Goal: Task Accomplishment & Management: Complete application form

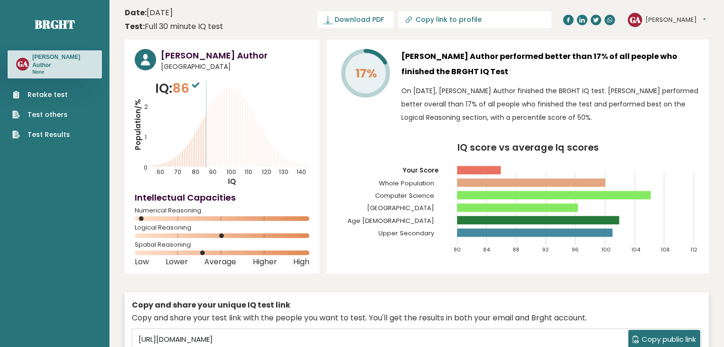
scroll to position [2590, 0]
click at [52, 90] on link "Retake test" at bounding box center [41, 95] width 58 height 10
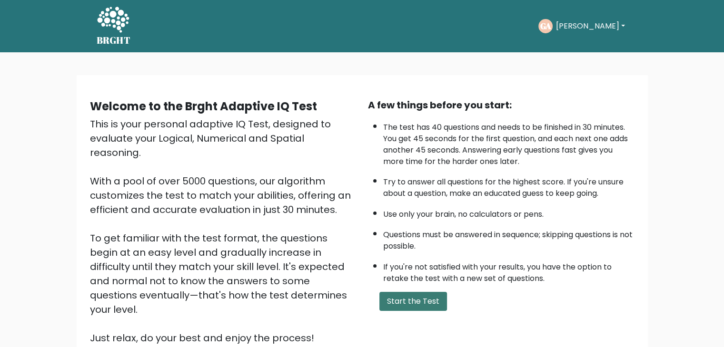
click at [407, 301] on button "Start the Test" at bounding box center [413, 301] width 68 height 19
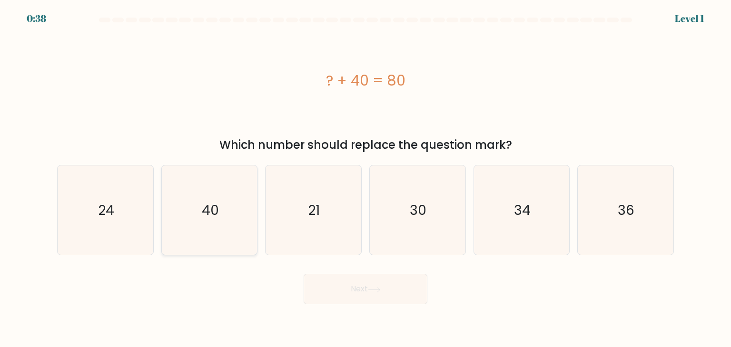
click at [213, 218] on text "40" at bounding box center [210, 210] width 17 height 19
click at [365, 178] on input "b. 40" at bounding box center [365, 176] width 0 height 5
radio input "true"
click at [351, 289] on button "Next" at bounding box center [366, 289] width 124 height 30
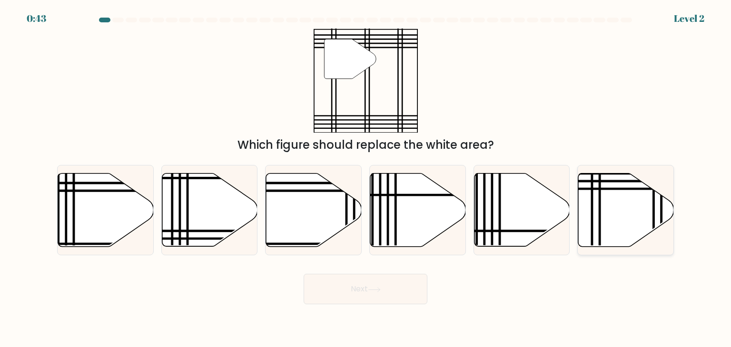
click at [594, 215] on icon at bounding box center [626, 210] width 96 height 73
click at [366, 178] on input "f." at bounding box center [365, 176] width 0 height 5
radio input "true"
click at [364, 290] on button "Next" at bounding box center [366, 289] width 124 height 30
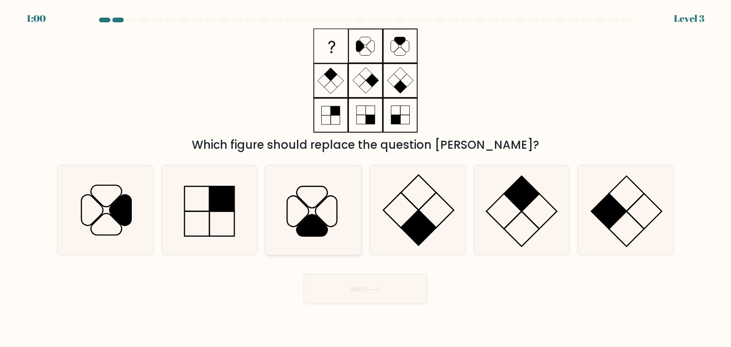
click at [297, 216] on icon at bounding box center [312, 210] width 89 height 89
click at [365, 178] on input "c." at bounding box center [365, 176] width 0 height 5
radio input "true"
click at [348, 283] on button "Next" at bounding box center [366, 289] width 124 height 30
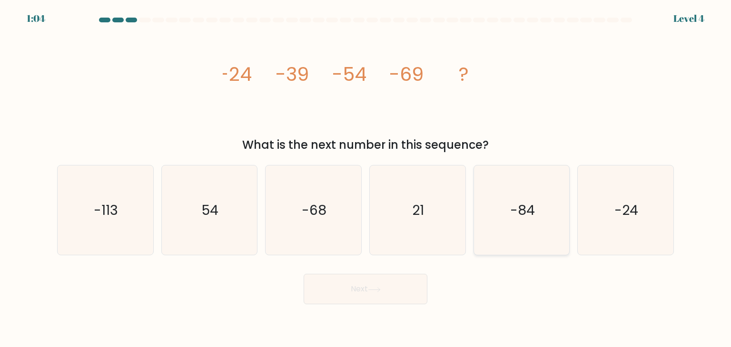
click at [519, 212] on text "-84" at bounding box center [522, 210] width 25 height 19
click at [366, 178] on input "e. -84" at bounding box center [365, 176] width 0 height 5
radio input "true"
click at [381, 290] on icon at bounding box center [374, 289] width 13 height 5
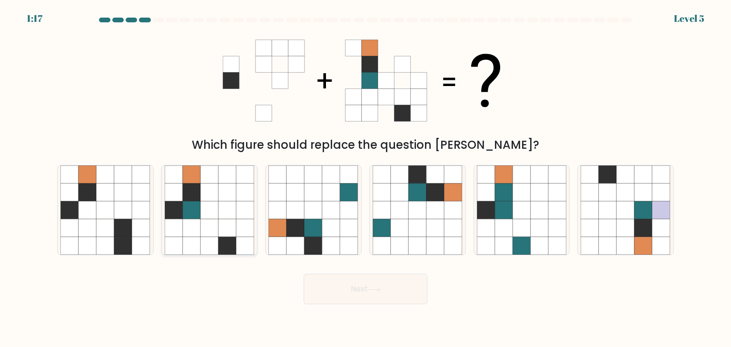
click at [210, 196] on icon at bounding box center [209, 193] width 18 height 18
click at [365, 178] on input "b." at bounding box center [365, 176] width 0 height 5
radio input "true"
click at [343, 285] on button "Next" at bounding box center [366, 289] width 124 height 30
click at [351, 285] on button "Next" at bounding box center [366, 289] width 124 height 30
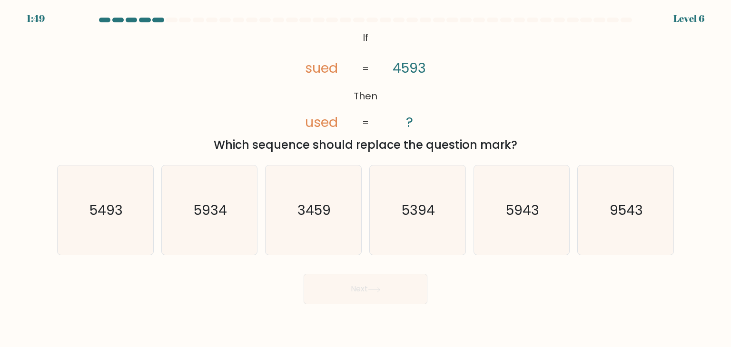
click at [364, 288] on button "Next" at bounding box center [366, 289] width 124 height 30
click at [108, 215] on text "5493" at bounding box center [105, 210] width 33 height 19
click at [365, 178] on input "a. 5493" at bounding box center [365, 176] width 0 height 5
radio input "true"
click at [360, 289] on button "Next" at bounding box center [366, 289] width 124 height 30
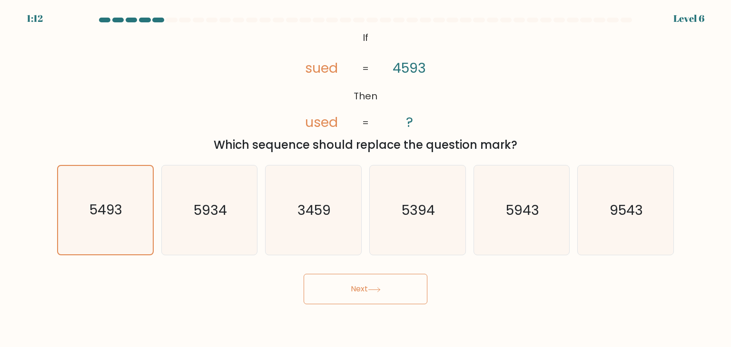
click at [382, 285] on button "Next" at bounding box center [366, 289] width 124 height 30
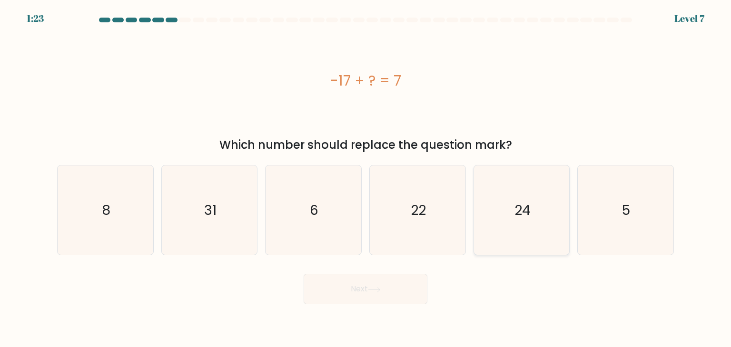
click at [532, 221] on icon "24" at bounding box center [521, 210] width 89 height 89
click at [366, 178] on input "e. 24" at bounding box center [365, 176] width 0 height 5
radio input "true"
click at [395, 229] on icon "22" at bounding box center [416, 210] width 89 height 89
click at [366, 178] on input "d. 22" at bounding box center [365, 176] width 0 height 5
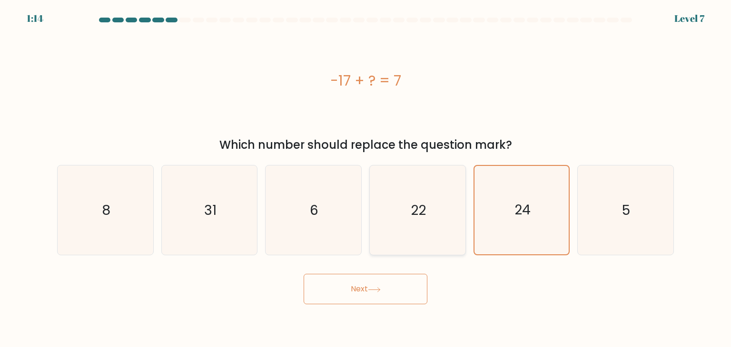
radio input "true"
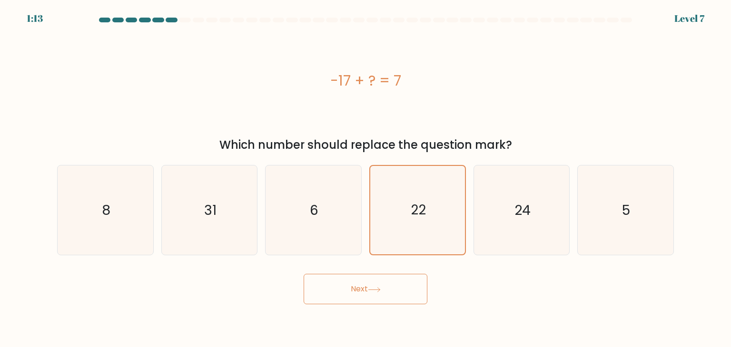
click at [350, 291] on button "Next" at bounding box center [366, 289] width 124 height 30
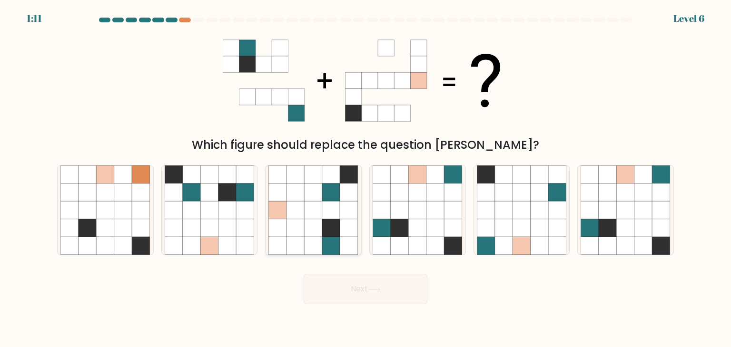
click at [319, 221] on icon at bounding box center [313, 228] width 18 height 18
click at [365, 178] on input "c." at bounding box center [365, 176] width 0 height 5
radio input "true"
click at [366, 284] on button "Next" at bounding box center [366, 289] width 124 height 30
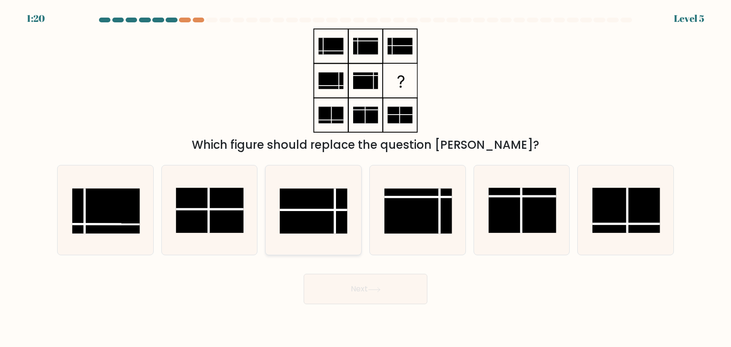
click at [317, 210] on line at bounding box center [314, 210] width 68 height 0
click at [365, 178] on input "c." at bounding box center [365, 176] width 0 height 5
radio input "true"
click at [370, 284] on button "Next" at bounding box center [366, 289] width 124 height 30
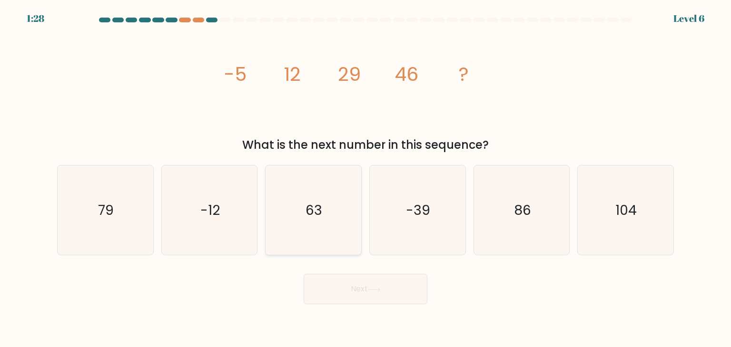
click at [320, 212] on text "63" at bounding box center [314, 210] width 17 height 19
click at [365, 178] on input "c. 63" at bounding box center [365, 176] width 0 height 5
radio input "true"
click at [368, 299] on button "Next" at bounding box center [366, 289] width 124 height 30
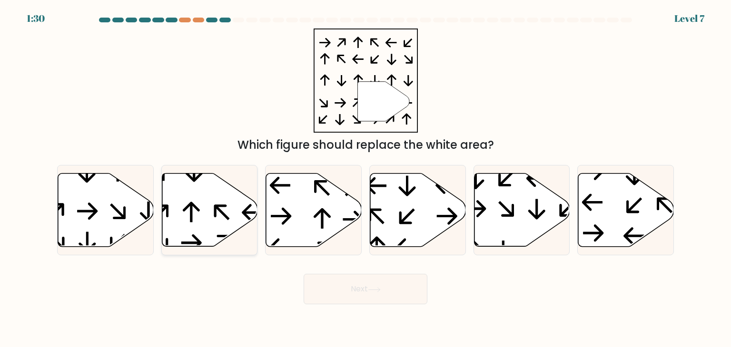
click at [186, 201] on icon at bounding box center [210, 210] width 96 height 73
click at [365, 178] on input "b." at bounding box center [365, 176] width 0 height 5
radio input "true"
click at [349, 287] on button "Next" at bounding box center [366, 289] width 124 height 30
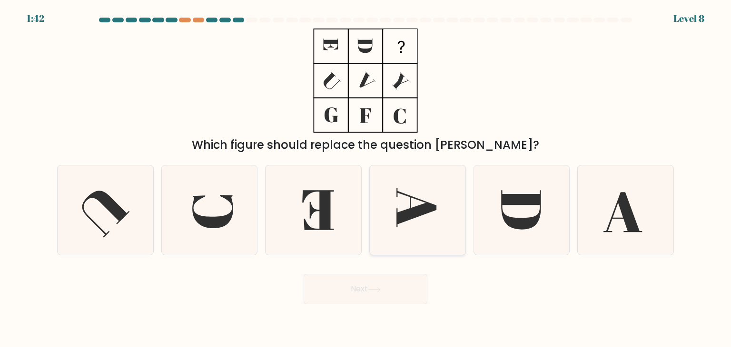
click at [410, 197] on icon at bounding box center [416, 207] width 40 height 39
click at [366, 178] on input "d." at bounding box center [365, 176] width 0 height 5
radio input "true"
click at [390, 286] on button "Next" at bounding box center [366, 289] width 124 height 30
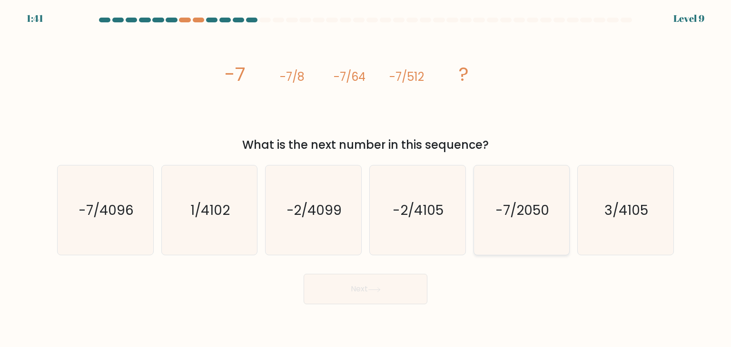
click at [529, 213] on text "-7/2050" at bounding box center [522, 210] width 54 height 19
click at [366, 178] on input "e. -7/2050" at bounding box center [365, 176] width 0 height 5
radio input "true"
click at [383, 286] on button "Next" at bounding box center [366, 289] width 124 height 30
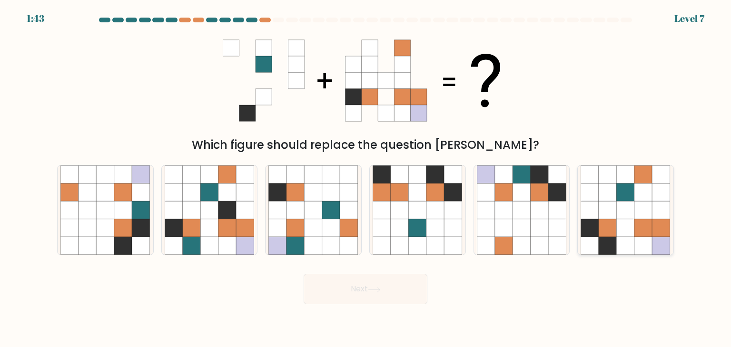
click at [639, 226] on icon at bounding box center [643, 228] width 18 height 18
click at [366, 178] on input "f." at bounding box center [365, 176] width 0 height 5
radio input "true"
click at [358, 289] on button "Next" at bounding box center [366, 289] width 124 height 30
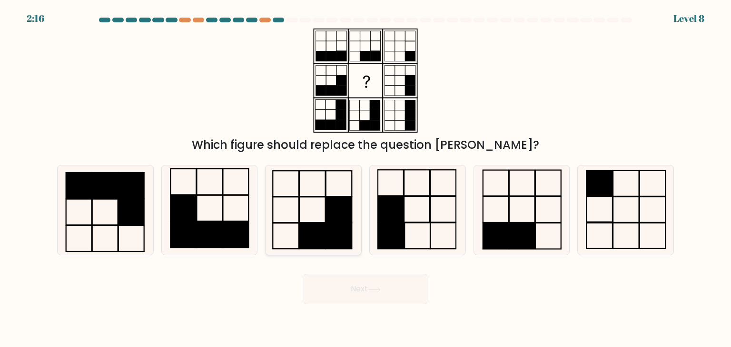
click at [308, 204] on icon at bounding box center [312, 210] width 89 height 89
click at [365, 178] on input "c." at bounding box center [365, 176] width 0 height 5
radio input "true"
click at [346, 286] on button "Next" at bounding box center [366, 289] width 124 height 30
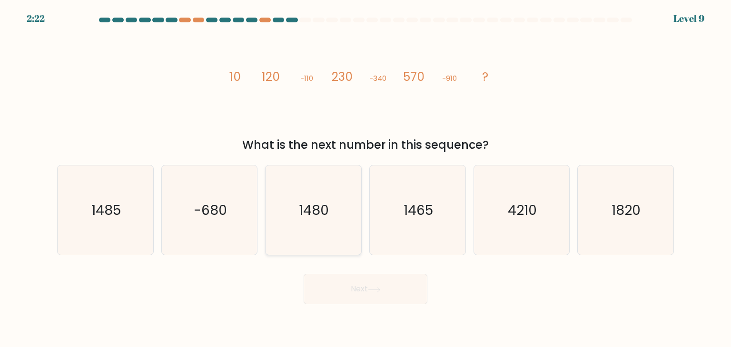
click at [336, 219] on icon "1480" at bounding box center [312, 210] width 89 height 89
click at [365, 178] on input "c. 1480" at bounding box center [365, 176] width 0 height 5
radio input "true"
click at [588, 220] on icon "1820" at bounding box center [624, 210] width 89 height 89
click at [366, 178] on input "f. 1820" at bounding box center [365, 176] width 0 height 5
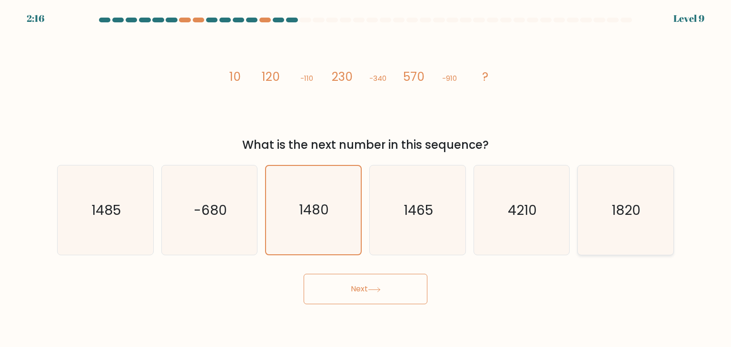
radio input "true"
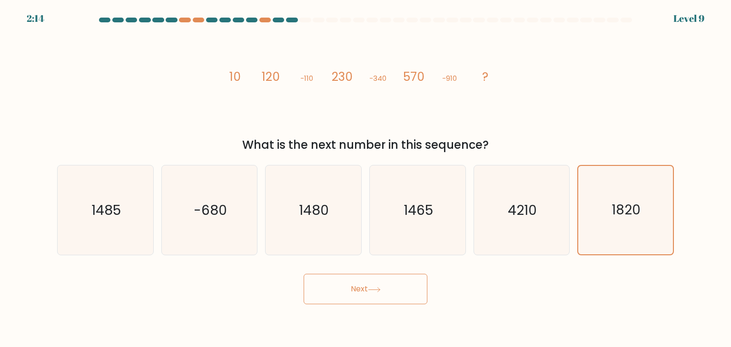
click at [371, 290] on icon at bounding box center [374, 289] width 13 height 5
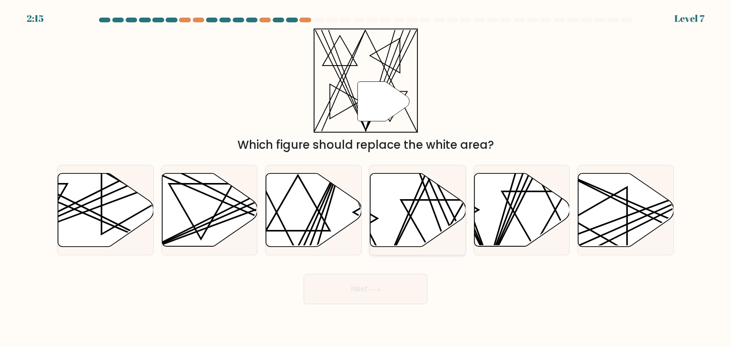
click at [443, 212] on line at bounding box center [425, 171] width 82 height 187
click at [366, 178] on input "d." at bounding box center [365, 176] width 0 height 5
radio input "true"
click at [376, 292] on icon at bounding box center [374, 289] width 13 height 5
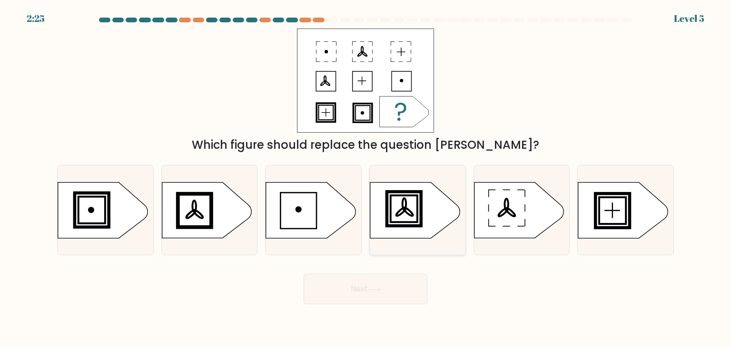
click at [392, 202] on icon at bounding box center [414, 211] width 89 height 56
click at [366, 178] on input "d." at bounding box center [365, 176] width 0 height 5
radio input "true"
click at [347, 296] on button "Next" at bounding box center [366, 289] width 124 height 30
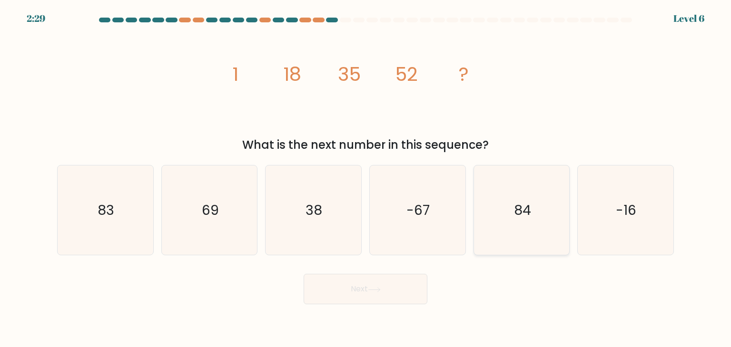
click at [493, 196] on icon "84" at bounding box center [521, 210] width 89 height 89
click at [366, 178] on input "e. 84" at bounding box center [365, 176] width 0 height 5
radio input "true"
click at [342, 288] on button "Next" at bounding box center [366, 289] width 124 height 30
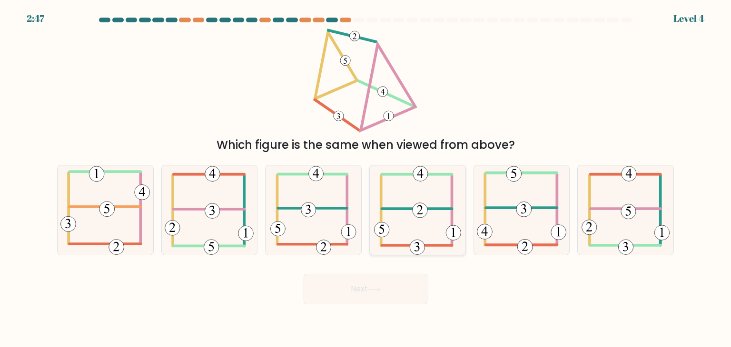
click at [419, 202] on icon at bounding box center [417, 210] width 87 height 89
click at [366, 178] on input "d." at bounding box center [365, 176] width 0 height 5
radio input "true"
click at [354, 287] on button "Next" at bounding box center [366, 289] width 124 height 30
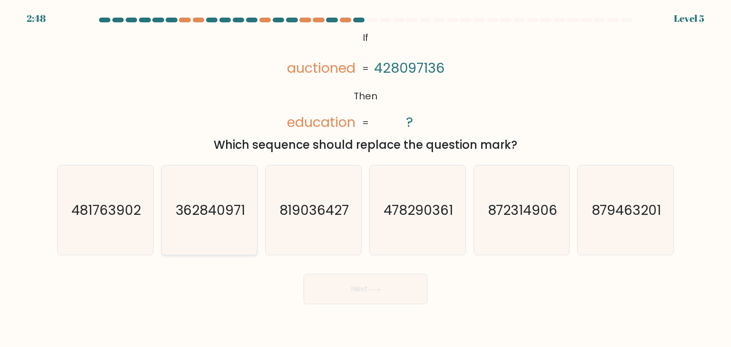
click at [232, 195] on icon "362840971" at bounding box center [209, 210] width 89 height 89
click at [365, 178] on input "b. 362840971" at bounding box center [365, 176] width 0 height 5
radio input "true"
click at [356, 285] on button "Next" at bounding box center [366, 289] width 124 height 30
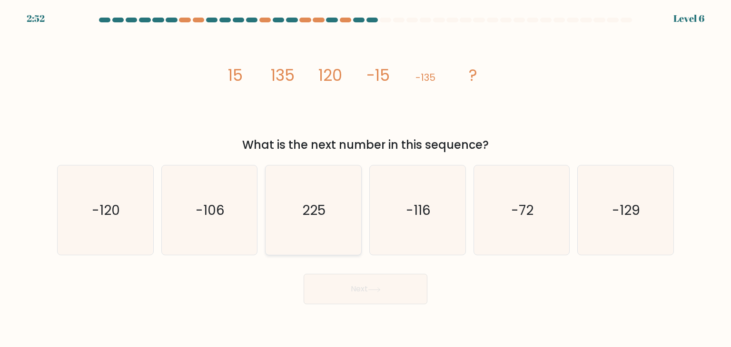
click at [306, 208] on text "225" at bounding box center [314, 210] width 23 height 19
click at [365, 178] on input "c. 225" at bounding box center [365, 176] width 0 height 5
radio input "true"
click at [358, 285] on button "Next" at bounding box center [366, 289] width 124 height 30
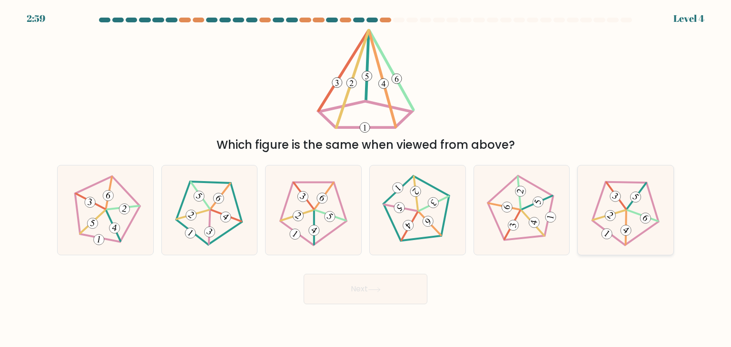
click at [607, 214] on 752 at bounding box center [610, 215] width 15 height 15
click at [366, 178] on input "f." at bounding box center [365, 176] width 0 height 5
radio input "true"
click at [360, 292] on button "Next" at bounding box center [366, 289] width 124 height 30
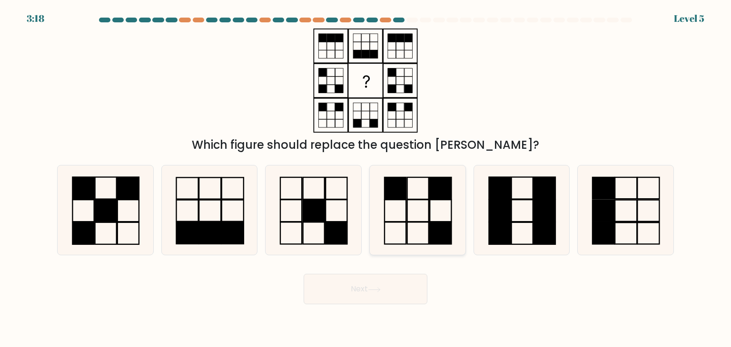
click at [421, 209] on icon at bounding box center [416, 210] width 89 height 89
click at [366, 178] on input "d." at bounding box center [365, 176] width 0 height 5
radio input "true"
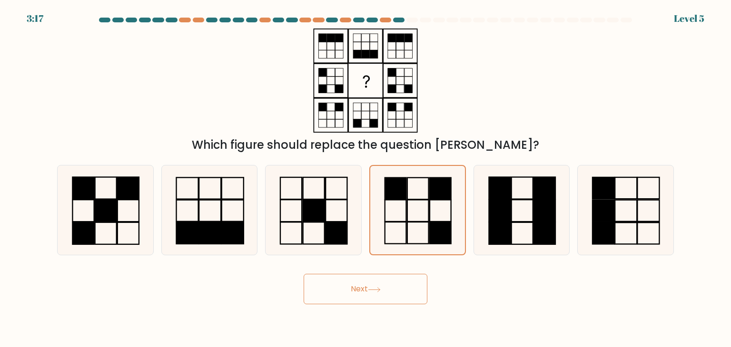
drag, startPoint x: 365, startPoint y: 290, endPoint x: 365, endPoint y: 284, distance: 5.7
click at [365, 288] on button "Next" at bounding box center [366, 289] width 124 height 30
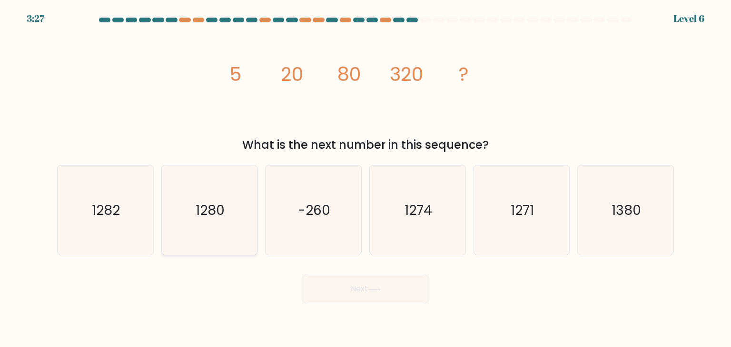
click at [218, 206] on text "1280" at bounding box center [210, 210] width 29 height 19
click at [365, 178] on input "b. 1280" at bounding box center [365, 176] width 0 height 5
radio input "true"
click at [358, 239] on icon "-260" at bounding box center [312, 210] width 89 height 89
click at [365, 178] on input "c. -260" at bounding box center [365, 176] width 0 height 5
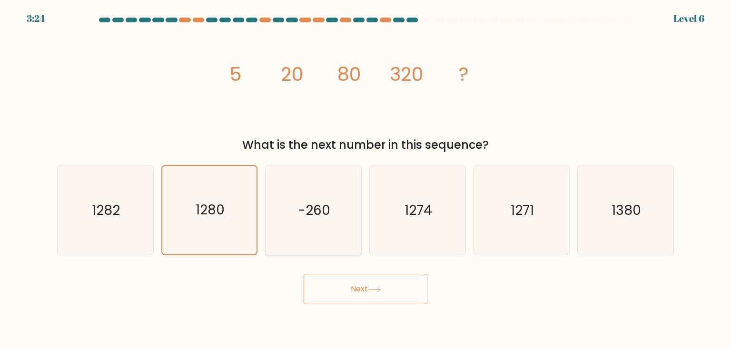
radio input "true"
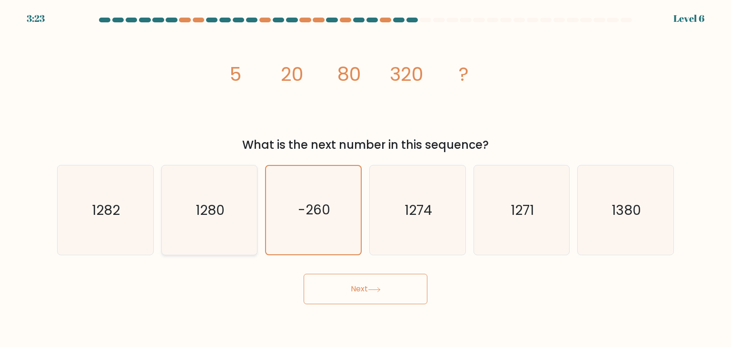
drag, startPoint x: 216, startPoint y: 217, endPoint x: 225, endPoint y: 233, distance: 17.7
click at [216, 220] on icon "1280" at bounding box center [209, 210] width 89 height 89
click at [365, 178] on input "b. 1280" at bounding box center [365, 176] width 0 height 5
radio input "true"
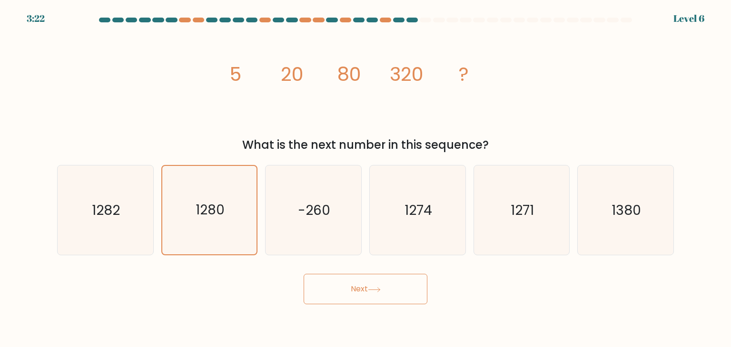
click at [360, 286] on button "Next" at bounding box center [366, 289] width 124 height 30
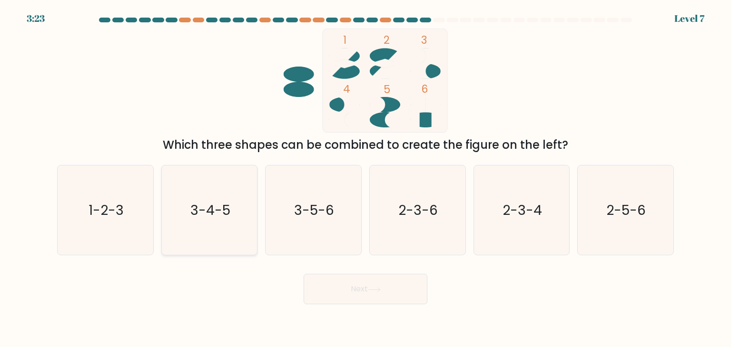
drag, startPoint x: 201, startPoint y: 204, endPoint x: 221, endPoint y: 208, distance: 20.4
click at [201, 204] on text "3-4-5" at bounding box center [210, 210] width 40 height 19
click at [365, 178] on input "b. 3-4-5" at bounding box center [365, 176] width 0 height 5
radio input "true"
click at [367, 291] on button "Next" at bounding box center [366, 289] width 124 height 30
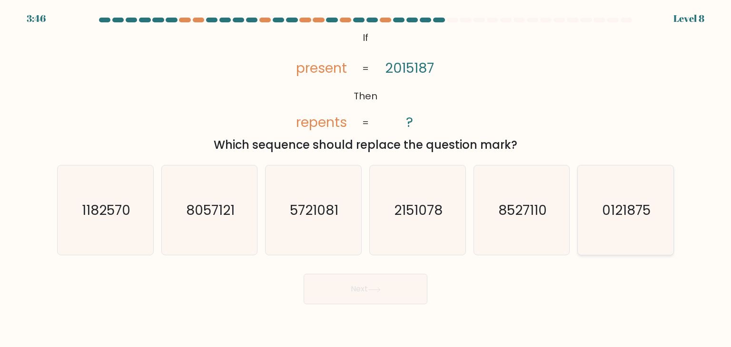
click at [613, 196] on icon "0121875" at bounding box center [624, 210] width 89 height 89
click at [366, 178] on input "f. 0121875" at bounding box center [365, 176] width 0 height 5
radio input "true"
click at [362, 286] on button "Next" at bounding box center [366, 289] width 124 height 30
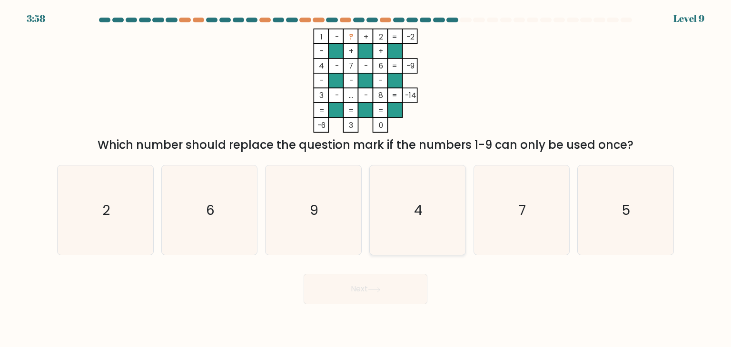
click at [418, 233] on icon "4" at bounding box center [416, 210] width 89 height 89
click at [366, 178] on input "d. 4" at bounding box center [365, 176] width 0 height 5
radio input "true"
click at [133, 191] on icon "2" at bounding box center [104, 210] width 89 height 89
click at [365, 178] on input "a. 2" at bounding box center [365, 176] width 0 height 5
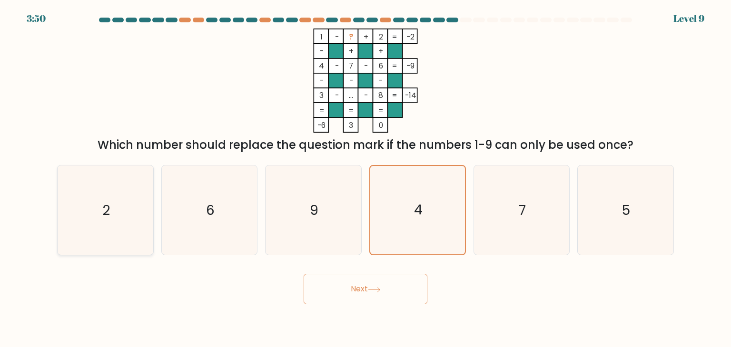
radio input "true"
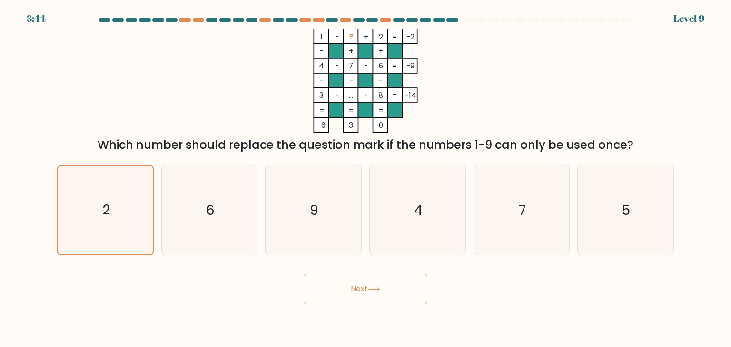
click at [382, 281] on button "Next" at bounding box center [366, 289] width 124 height 30
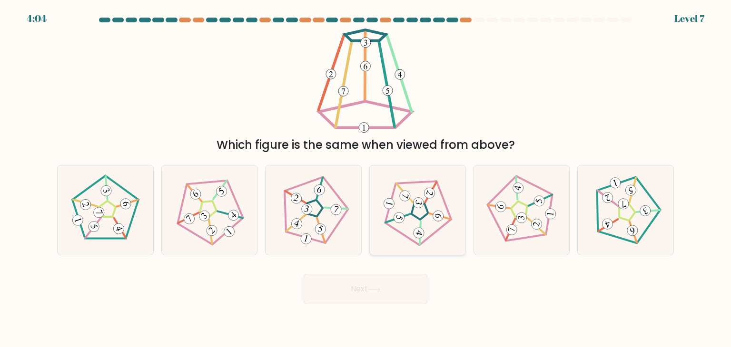
click at [407, 202] on icon at bounding box center [418, 211] width 72 height 72
click at [366, 178] on input "d." at bounding box center [365, 176] width 0 height 5
radio input "true"
click at [394, 280] on button "Next" at bounding box center [366, 289] width 124 height 30
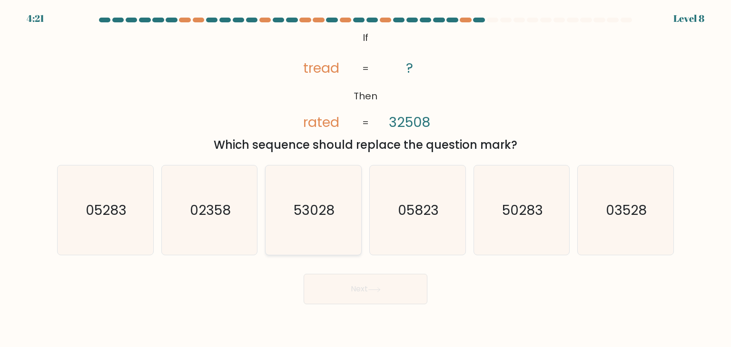
click at [308, 178] on icon "53028" at bounding box center [312, 210] width 89 height 89
click at [365, 178] on input "c. 53028" at bounding box center [365, 176] width 0 height 5
radio input "true"
click at [352, 284] on button "Next" at bounding box center [366, 289] width 124 height 30
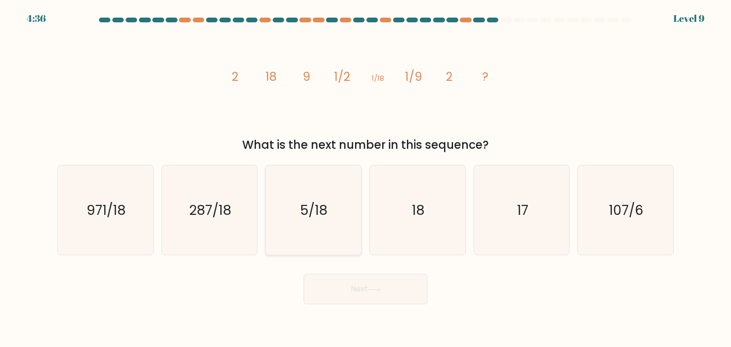
click at [315, 202] on text "5/18" at bounding box center [314, 210] width 27 height 19
click at [365, 178] on input "c. 5/18" at bounding box center [365, 176] width 0 height 5
radio input "true"
click at [383, 288] on button "Next" at bounding box center [366, 289] width 124 height 30
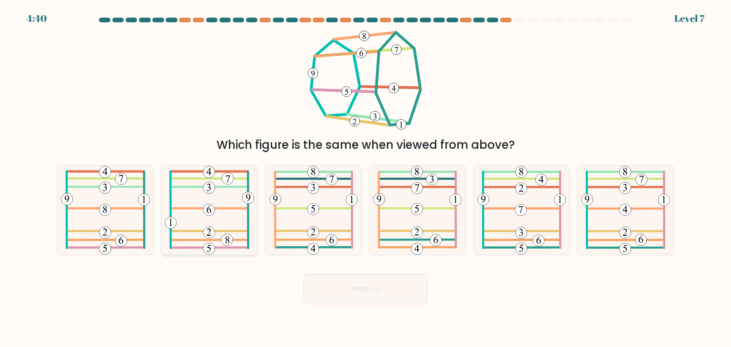
click at [223, 216] on icon at bounding box center [210, 210] width 90 height 89
click at [365, 178] on input "b." at bounding box center [365, 176] width 0 height 5
radio input "true"
click at [356, 282] on button "Next" at bounding box center [366, 289] width 124 height 30
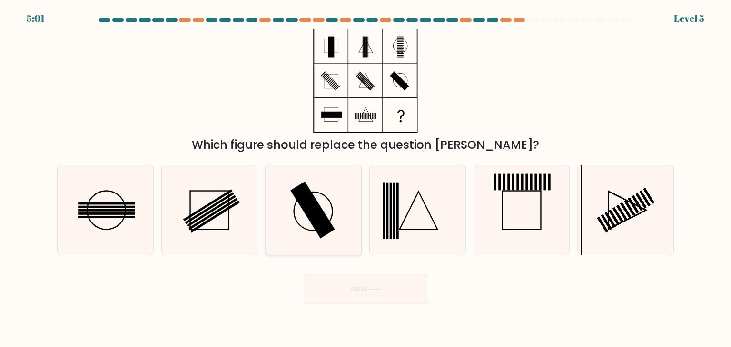
click at [335, 205] on icon at bounding box center [312, 210] width 89 height 89
click at [365, 178] on input "c." at bounding box center [365, 176] width 0 height 5
radio input "true"
click at [101, 204] on rect at bounding box center [106, 204] width 57 height 2
click at [365, 178] on input "a." at bounding box center [365, 176] width 0 height 5
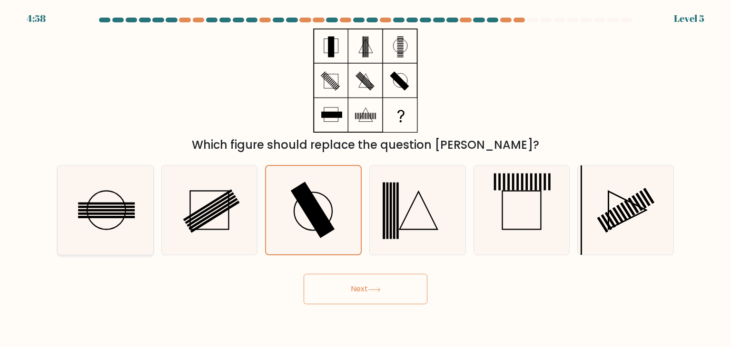
radio input "true"
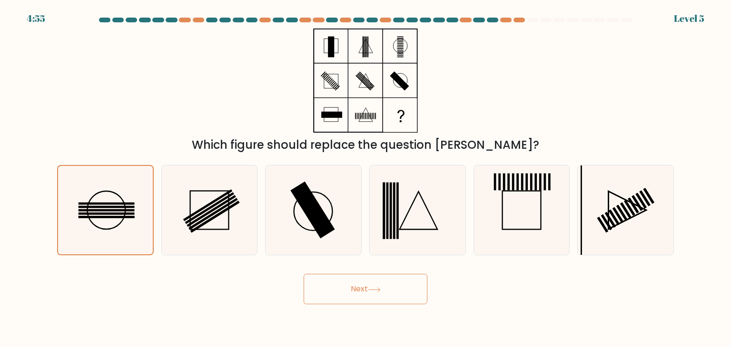
click at [364, 288] on button "Next" at bounding box center [366, 289] width 124 height 30
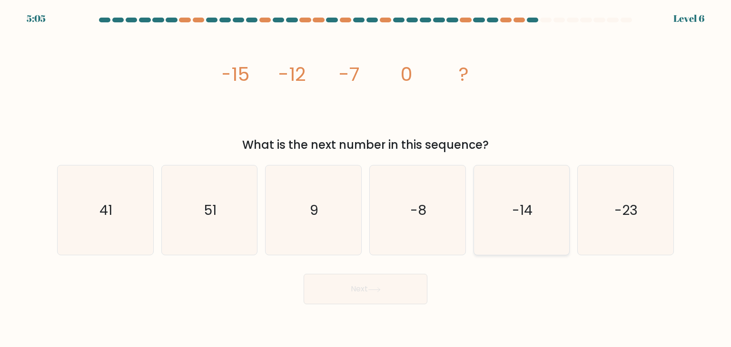
click at [511, 207] on icon "-14" at bounding box center [521, 210] width 89 height 89
click at [366, 178] on input "e. -14" at bounding box center [365, 176] width 0 height 5
radio input "true"
click at [360, 292] on button "Next" at bounding box center [366, 289] width 124 height 30
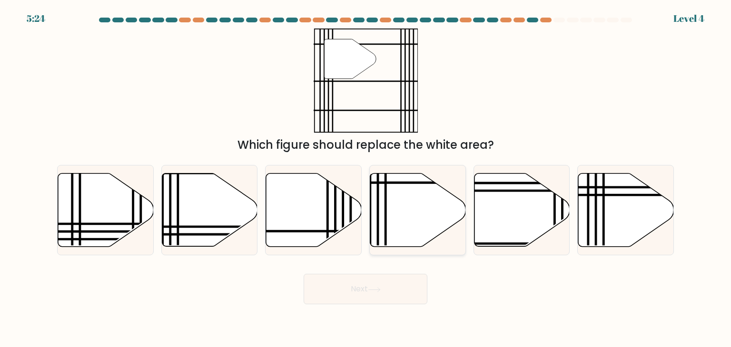
click at [397, 216] on icon at bounding box center [418, 210] width 96 height 73
click at [366, 178] on input "d." at bounding box center [365, 176] width 0 height 5
radio input "true"
click at [387, 282] on button "Next" at bounding box center [366, 289] width 124 height 30
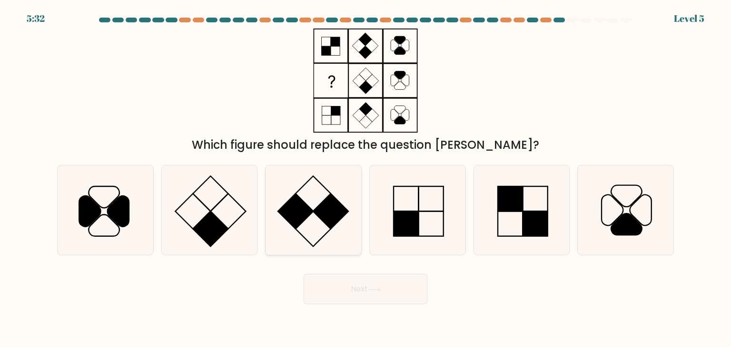
click at [303, 203] on rect at bounding box center [295, 211] width 35 height 35
click at [365, 178] on input "c." at bounding box center [365, 176] width 0 height 5
radio input "true"
click at [371, 289] on icon at bounding box center [374, 289] width 13 height 5
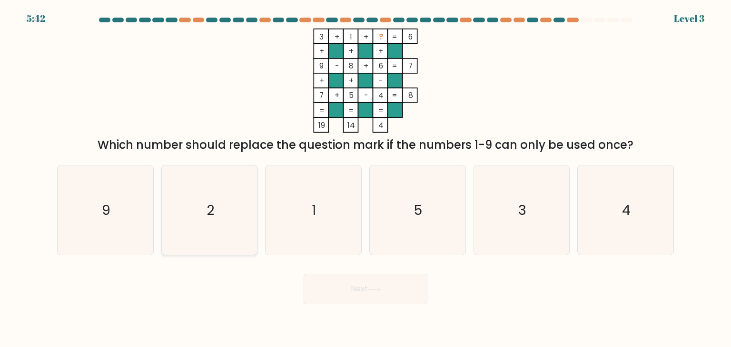
click at [231, 206] on icon "2" at bounding box center [209, 210] width 89 height 89
click at [365, 178] on input "b. 2" at bounding box center [365, 176] width 0 height 5
radio input "true"
click at [362, 288] on button "Next" at bounding box center [366, 289] width 124 height 30
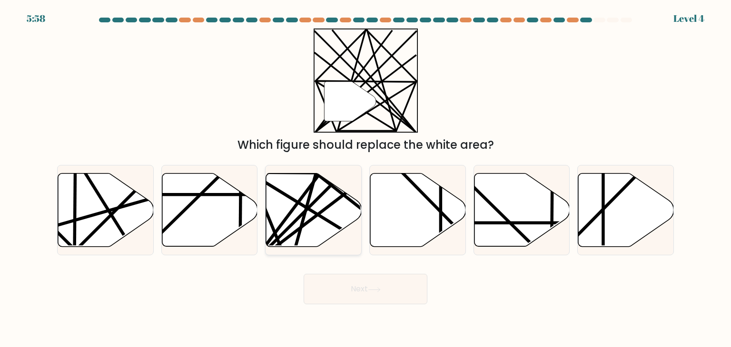
click at [327, 201] on icon at bounding box center [314, 210] width 96 height 73
click at [365, 178] on input "c." at bounding box center [365, 176] width 0 height 5
radio input "true"
click at [368, 292] on button "Next" at bounding box center [366, 289] width 124 height 30
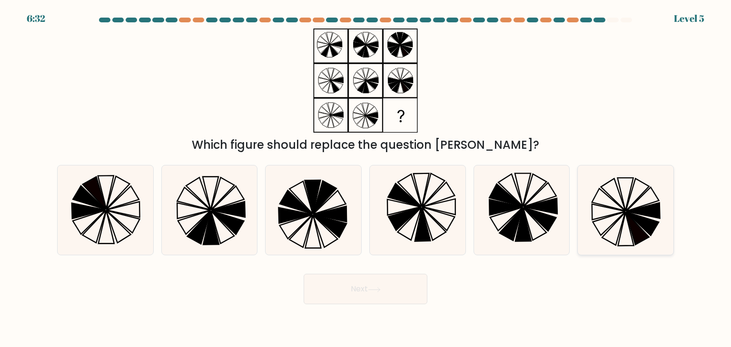
click at [607, 212] on icon at bounding box center [624, 210] width 89 height 89
click at [366, 178] on input "f." at bounding box center [365, 176] width 0 height 5
radio input "true"
click at [375, 287] on icon at bounding box center [374, 289] width 13 height 5
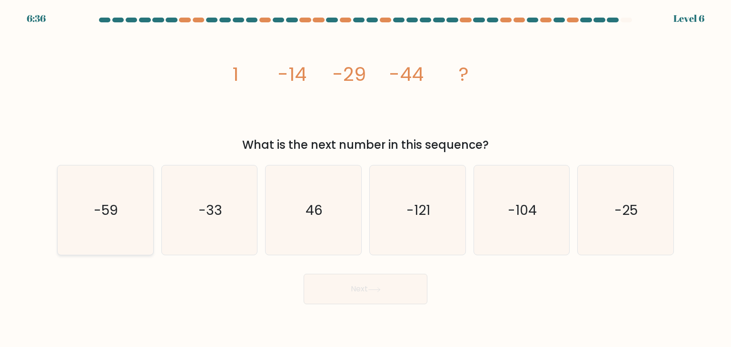
click at [127, 206] on icon "-59" at bounding box center [104, 210] width 89 height 89
click at [365, 178] on input "a. -59" at bounding box center [365, 176] width 0 height 5
radio input "true"
click at [356, 290] on button "Next" at bounding box center [366, 289] width 124 height 30
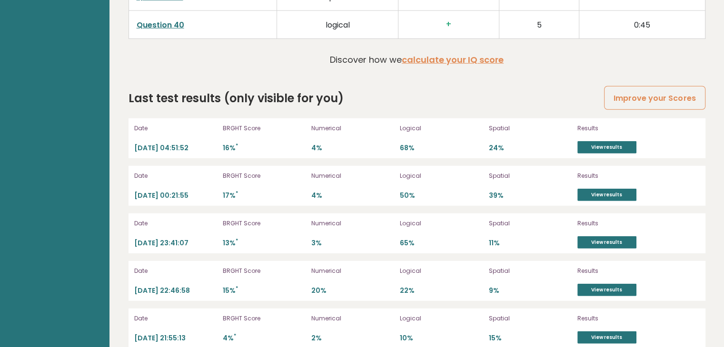
scroll to position [2637, 0]
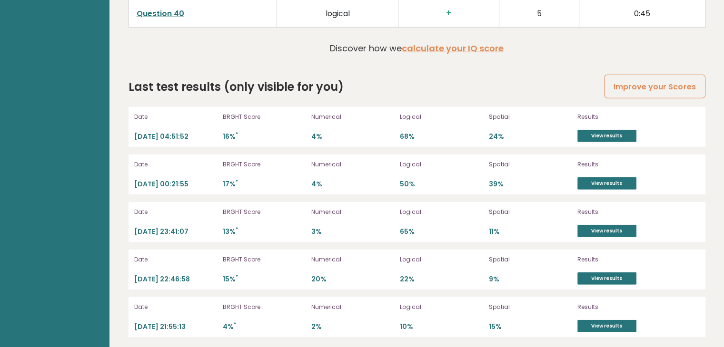
click at [497, 88] on div "Last test results (only visible for you) Improve your Scores" at bounding box center [416, 86] width 577 height 17
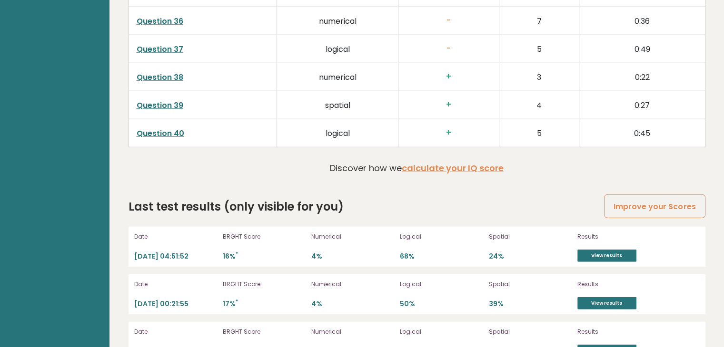
scroll to position [2495, 0]
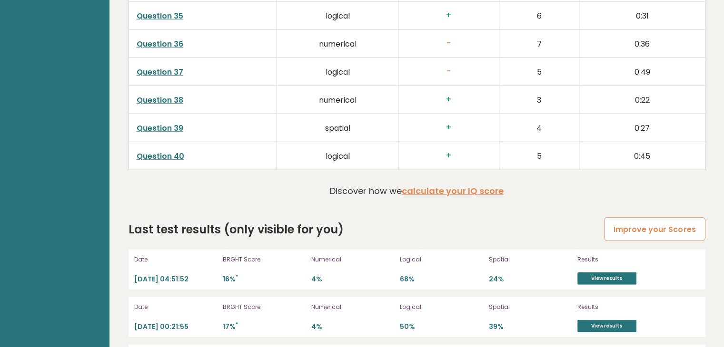
click at [639, 228] on link "Improve your Scores" at bounding box center [654, 229] width 101 height 24
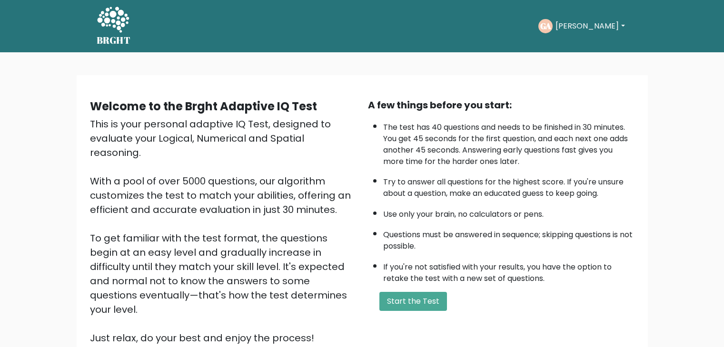
click at [411, 297] on button "Start the Test" at bounding box center [413, 301] width 68 height 19
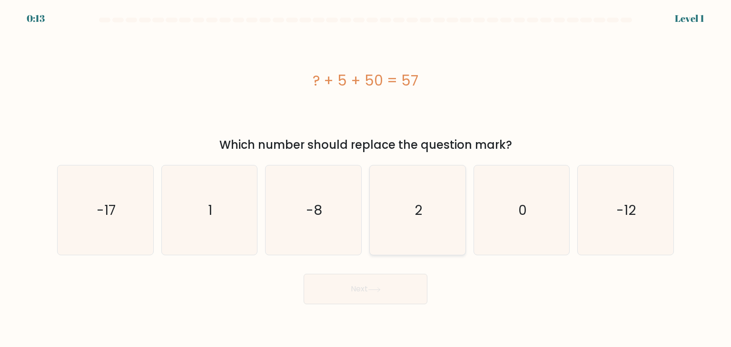
click at [413, 223] on icon "2" at bounding box center [416, 210] width 89 height 89
click at [366, 178] on input "d. 2" at bounding box center [365, 176] width 0 height 5
radio input "true"
click at [118, 216] on icon "-17" at bounding box center [104, 210] width 89 height 89
click at [365, 178] on input "a. -17" at bounding box center [365, 176] width 0 height 5
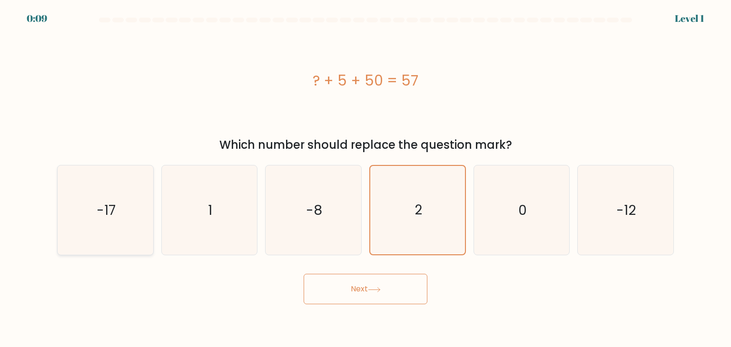
radio input "true"
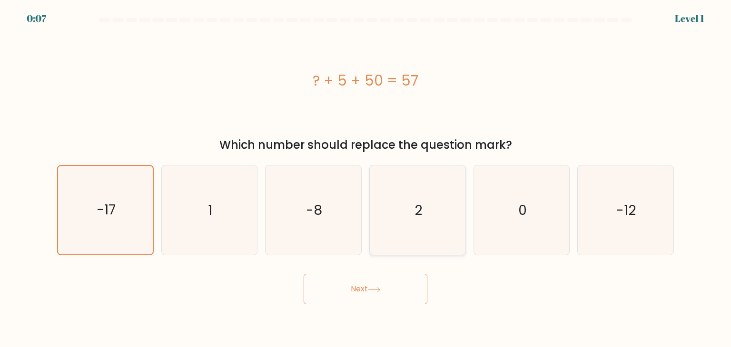
click at [430, 233] on icon "2" at bounding box center [416, 210] width 89 height 89
click at [366, 178] on input "d. 2" at bounding box center [365, 176] width 0 height 5
radio input "true"
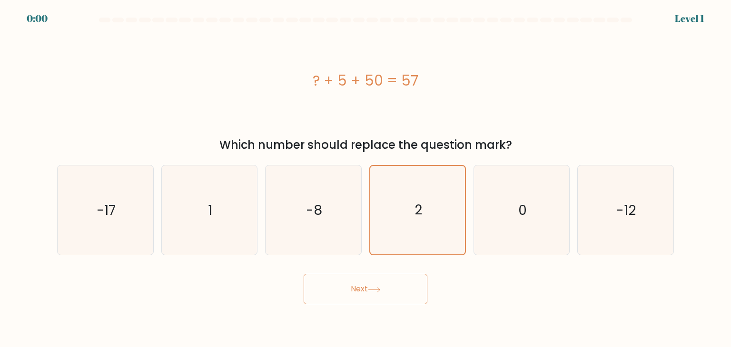
click at [358, 284] on button "Next" at bounding box center [366, 289] width 124 height 30
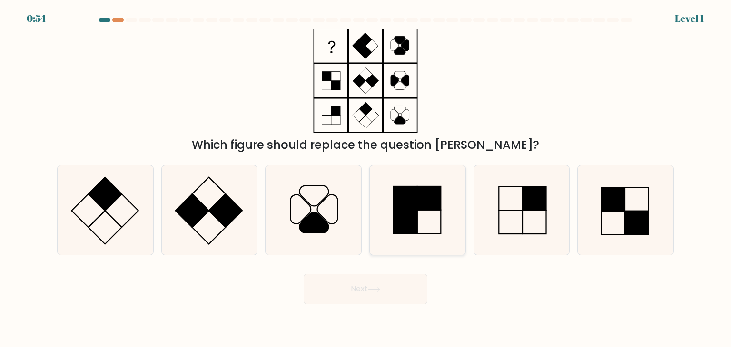
click at [419, 206] on rect at bounding box center [429, 198] width 24 height 24
click at [366, 178] on input "d." at bounding box center [365, 176] width 0 height 5
radio input "true"
click at [371, 286] on button "Next" at bounding box center [366, 289] width 124 height 30
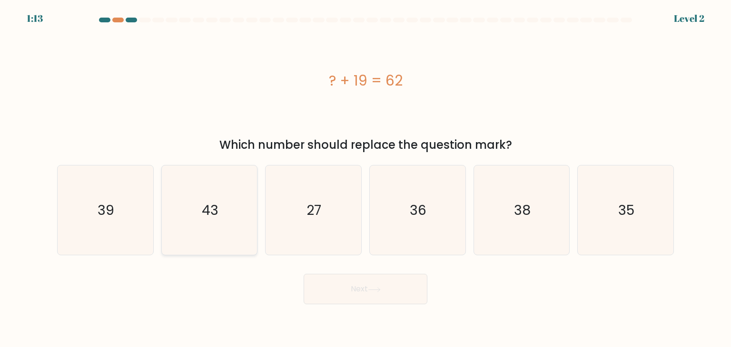
click at [232, 220] on icon "43" at bounding box center [209, 210] width 89 height 89
click at [365, 178] on input "b. 43" at bounding box center [365, 176] width 0 height 5
radio input "true"
drag, startPoint x: 386, startPoint y: 301, endPoint x: 383, endPoint y: 297, distance: 5.4
click at [387, 301] on button "Next" at bounding box center [366, 289] width 124 height 30
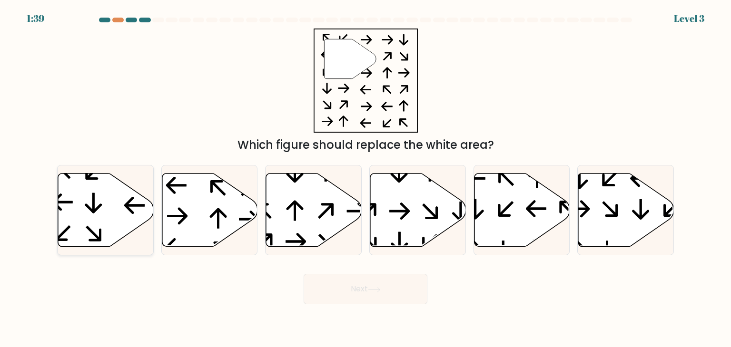
click at [112, 219] on icon at bounding box center [106, 210] width 96 height 73
click at [365, 178] on input "a." at bounding box center [365, 176] width 0 height 5
radio input "true"
click at [349, 286] on button "Next" at bounding box center [366, 289] width 124 height 30
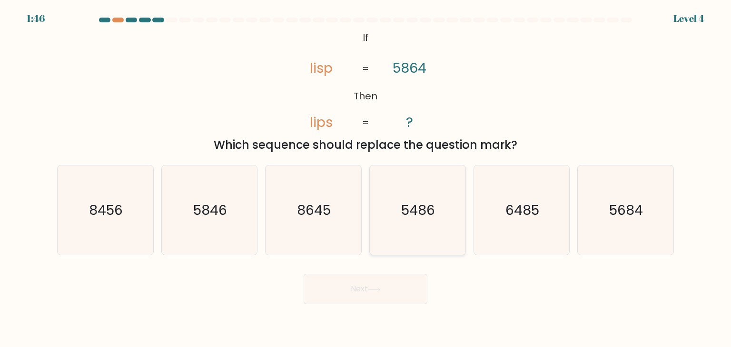
click at [422, 206] on text "5486" at bounding box center [419, 210] width 34 height 19
click at [366, 178] on input "d. 5486" at bounding box center [365, 176] width 0 height 5
radio input "true"
click at [353, 295] on button "Next" at bounding box center [366, 289] width 124 height 30
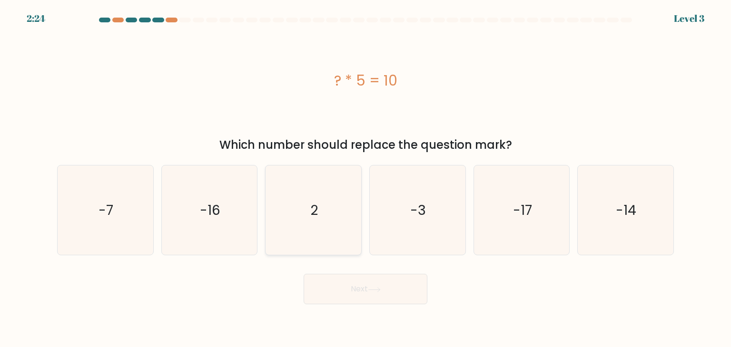
click at [295, 211] on icon "2" at bounding box center [312, 210] width 89 height 89
click at [365, 178] on input "c. 2" at bounding box center [365, 176] width 0 height 5
radio input "true"
click at [373, 292] on icon at bounding box center [374, 289] width 13 height 5
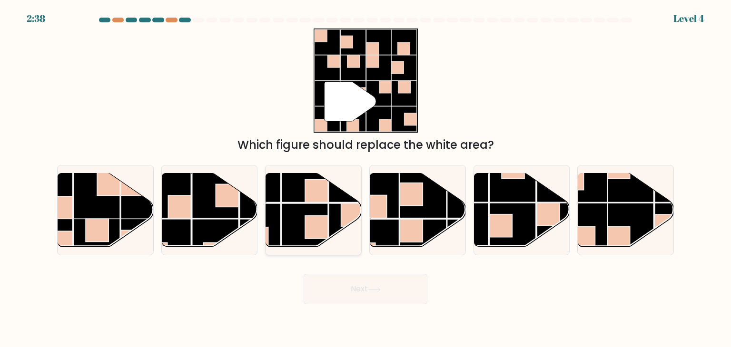
click at [301, 223] on rect at bounding box center [304, 227] width 47 height 47
click at [365, 178] on input "c." at bounding box center [365, 176] width 0 height 5
radio input "true"
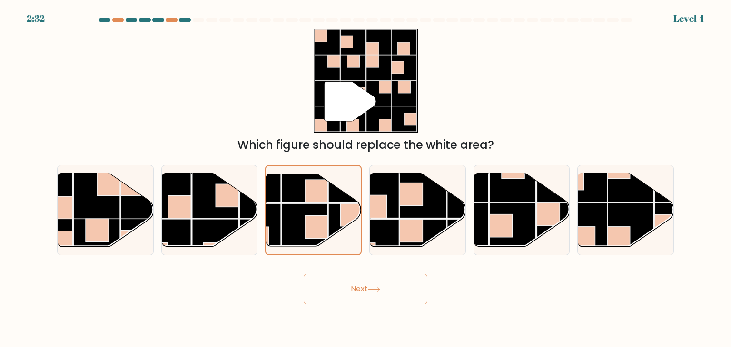
click at [368, 294] on button "Next" at bounding box center [366, 289] width 124 height 30
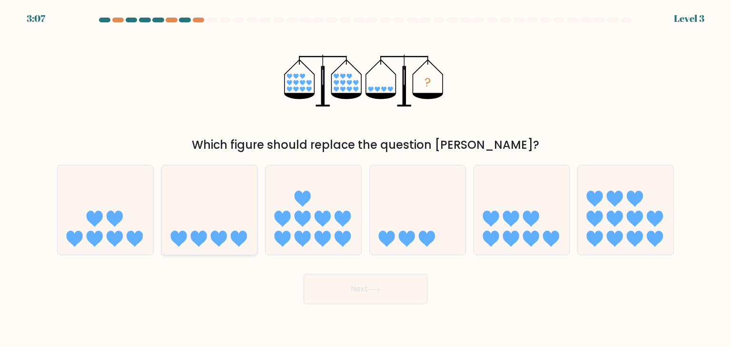
click at [196, 237] on icon at bounding box center [198, 239] width 16 height 16
click at [365, 178] on input "b." at bounding box center [365, 176] width 0 height 5
radio input "true"
click at [369, 287] on button "Next" at bounding box center [366, 289] width 124 height 30
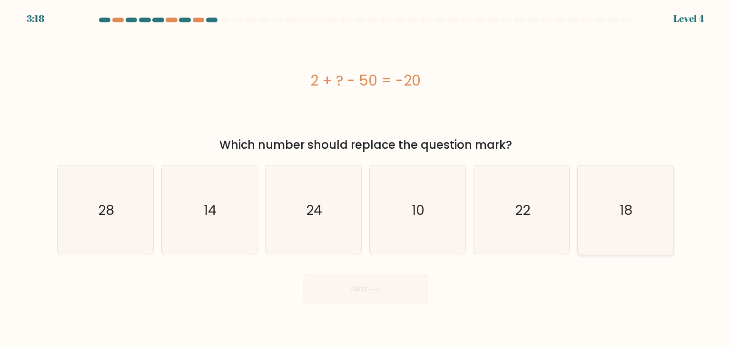
click at [616, 204] on icon "18" at bounding box center [624, 210] width 89 height 89
click at [366, 178] on input "f. 18" at bounding box center [365, 176] width 0 height 5
radio input "true"
click at [346, 293] on button "Next" at bounding box center [366, 289] width 124 height 30
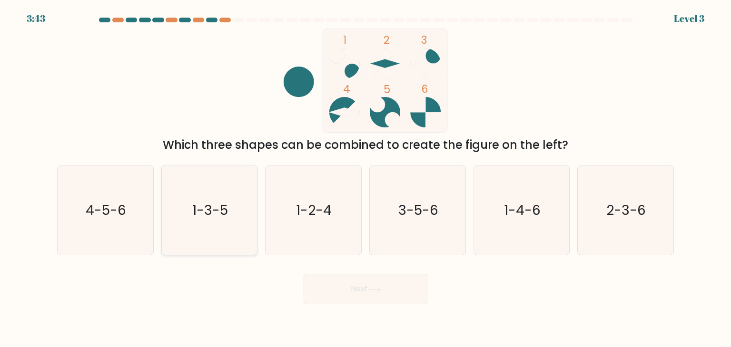
click at [190, 221] on icon "1-3-5" at bounding box center [209, 210] width 89 height 89
click at [365, 178] on input "b. 1-3-5" at bounding box center [365, 176] width 0 height 5
radio input "true"
click at [354, 290] on button "Next" at bounding box center [366, 289] width 124 height 30
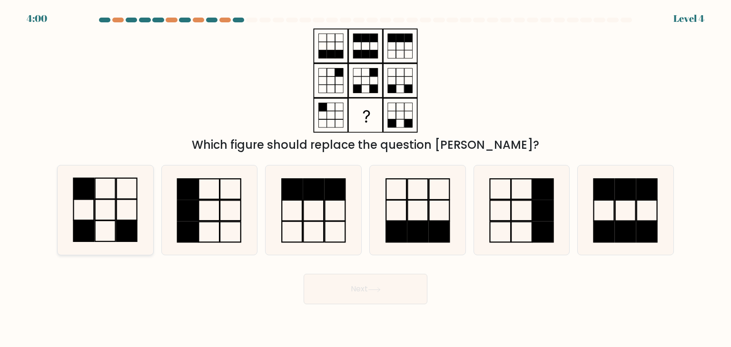
click at [118, 195] on icon at bounding box center [104, 210] width 89 height 89
click at [365, 178] on input "a." at bounding box center [365, 176] width 0 height 5
radio input "true"
click at [369, 293] on button "Next" at bounding box center [366, 289] width 124 height 30
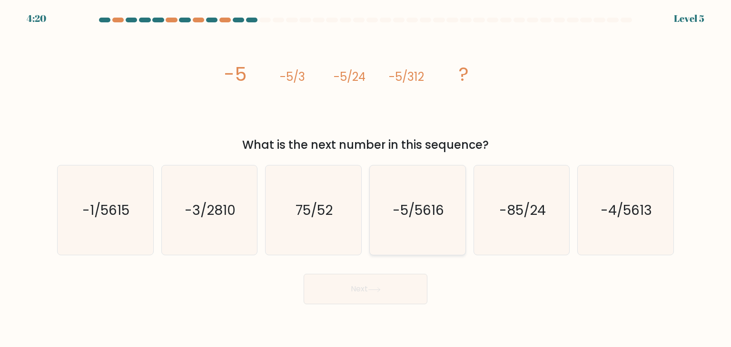
click at [426, 211] on text "-5/5616" at bounding box center [417, 210] width 51 height 19
click at [366, 178] on input "d. -5/5616" at bounding box center [365, 176] width 0 height 5
radio input "true"
click at [373, 284] on button "Next" at bounding box center [366, 289] width 124 height 30
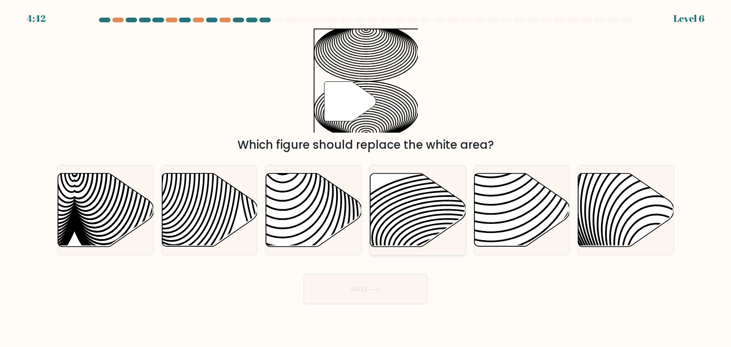
click at [419, 219] on icon at bounding box center [418, 210] width 96 height 73
click at [366, 178] on input "d." at bounding box center [365, 176] width 0 height 5
radio input "true"
click at [376, 281] on button "Next" at bounding box center [366, 289] width 124 height 30
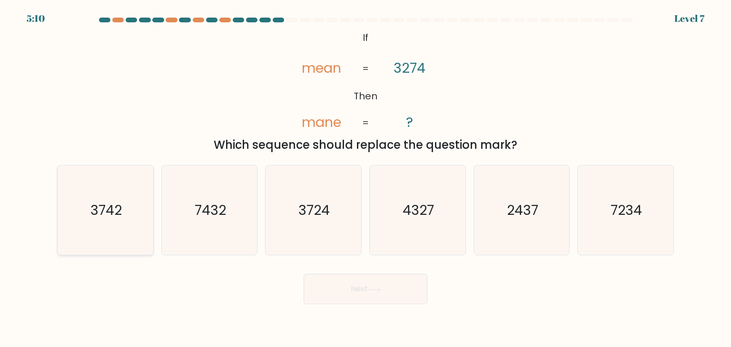
click at [110, 199] on icon "3742" at bounding box center [104, 210] width 89 height 89
click at [365, 178] on input "a. 3742" at bounding box center [365, 176] width 0 height 5
radio input "true"
click at [350, 287] on button "Next" at bounding box center [366, 289] width 124 height 30
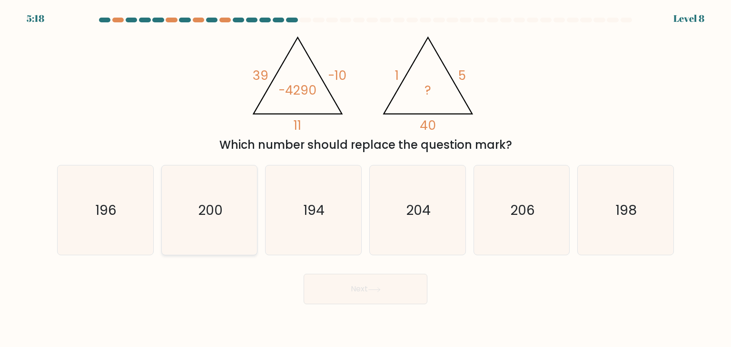
click at [226, 219] on icon "200" at bounding box center [209, 210] width 89 height 89
click at [365, 178] on input "b. 200" at bounding box center [365, 176] width 0 height 5
radio input "true"
click at [371, 288] on icon at bounding box center [374, 289] width 13 height 5
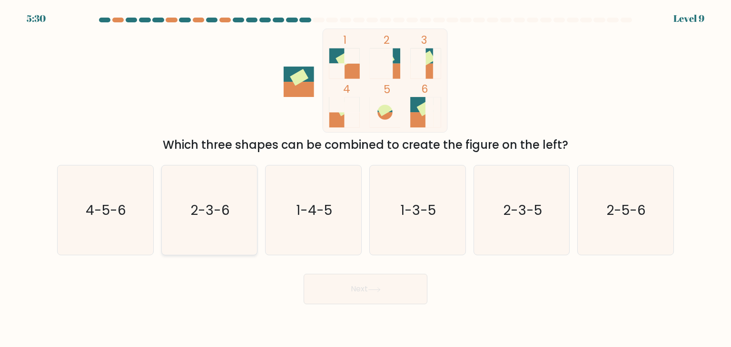
click at [196, 212] on text "2-3-6" at bounding box center [209, 210] width 39 height 19
click at [365, 178] on input "b. 2-3-6" at bounding box center [365, 176] width 0 height 5
radio input "true"
click at [360, 296] on button "Next" at bounding box center [366, 289] width 124 height 30
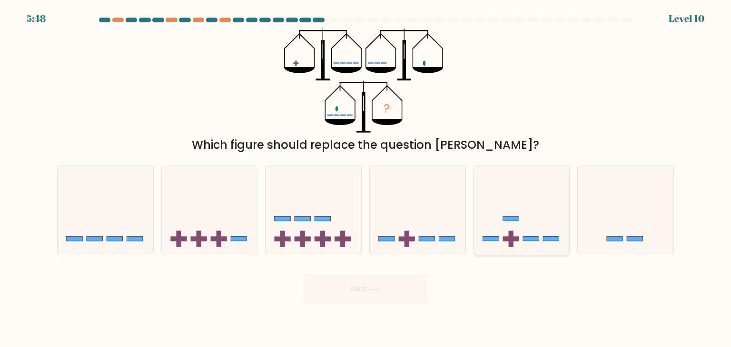
click at [513, 217] on rect at bounding box center [511, 219] width 16 height 5
click at [366, 178] on input "e." at bounding box center [365, 176] width 0 height 5
radio input "true"
click at [361, 294] on button "Next" at bounding box center [366, 289] width 124 height 30
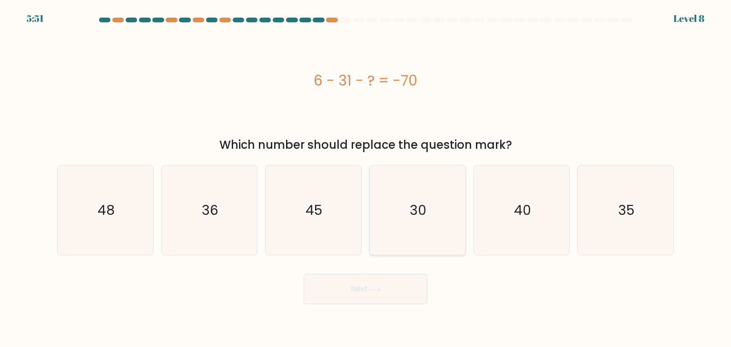
click at [419, 214] on text "30" at bounding box center [418, 210] width 17 height 19
click at [366, 178] on input "d. 30" at bounding box center [365, 176] width 0 height 5
radio input "true"
click at [549, 212] on icon "40" at bounding box center [521, 210] width 89 height 89
click at [366, 178] on input "e. 40" at bounding box center [365, 176] width 0 height 5
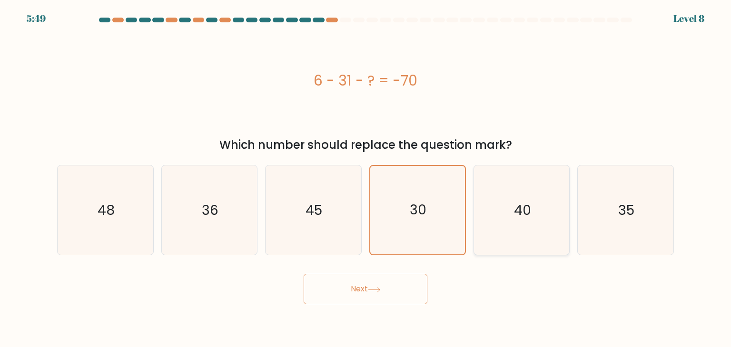
radio input "true"
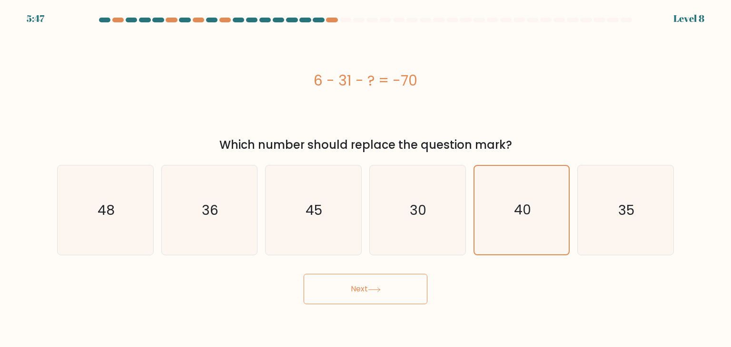
click at [406, 292] on button "Next" at bounding box center [366, 289] width 124 height 30
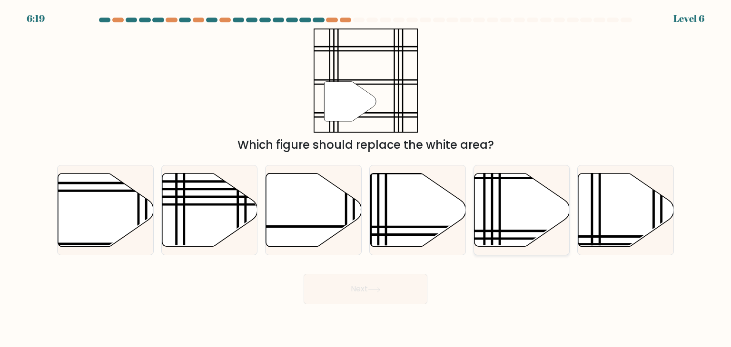
click at [502, 195] on icon at bounding box center [522, 210] width 96 height 73
click at [366, 178] on input "e." at bounding box center [365, 176] width 0 height 5
radio input "true"
click at [377, 286] on button "Next" at bounding box center [366, 289] width 124 height 30
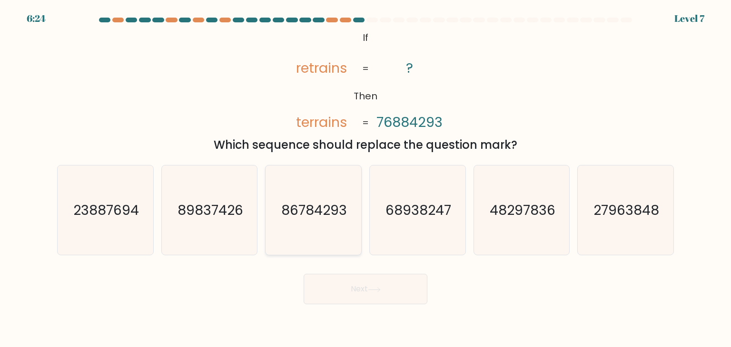
click at [314, 195] on icon "86784293" at bounding box center [312, 210] width 89 height 89
click at [365, 178] on input "c. 86784293" at bounding box center [365, 176] width 0 height 5
radio input "true"
click at [378, 298] on button "Next" at bounding box center [366, 289] width 124 height 30
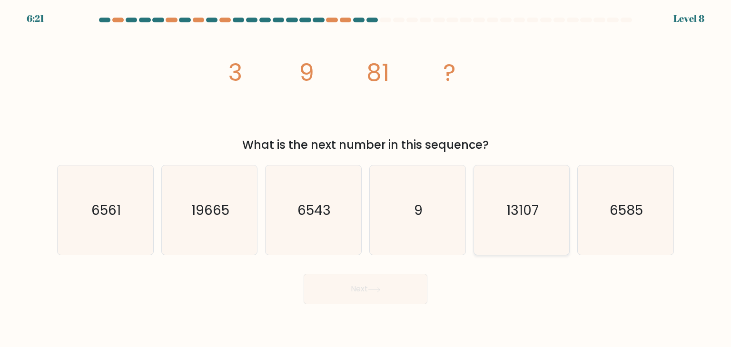
click at [519, 225] on icon "13107" at bounding box center [521, 210] width 89 height 89
click at [366, 178] on input "e. 13107" at bounding box center [365, 176] width 0 height 5
radio input "true"
click at [386, 289] on button "Next" at bounding box center [366, 289] width 124 height 30
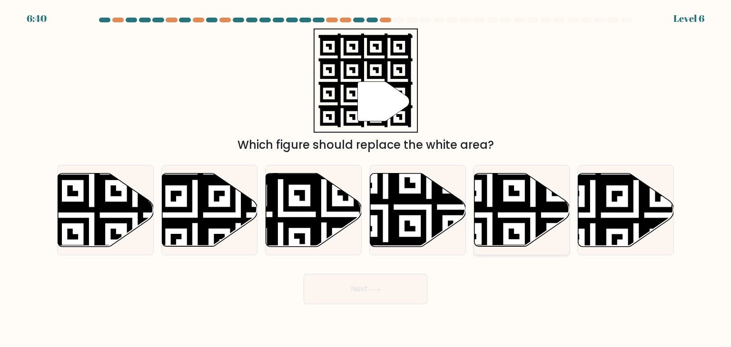
click at [499, 224] on icon at bounding box center [489, 171] width 173 height 173
click at [366, 178] on input "e." at bounding box center [365, 176] width 0 height 5
radio input "true"
click at [331, 212] on icon at bounding box center [314, 210] width 96 height 73
click at [365, 178] on input "c." at bounding box center [365, 176] width 0 height 5
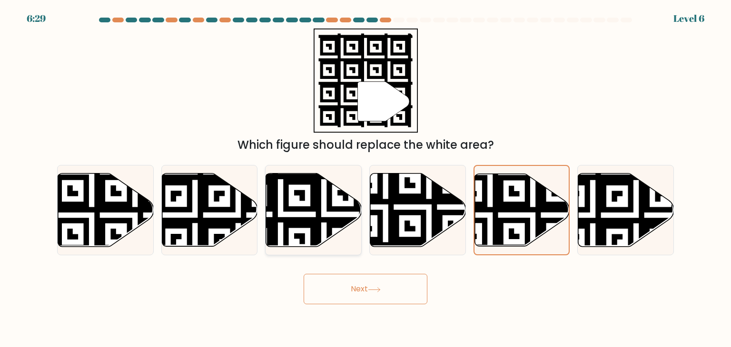
radio input "true"
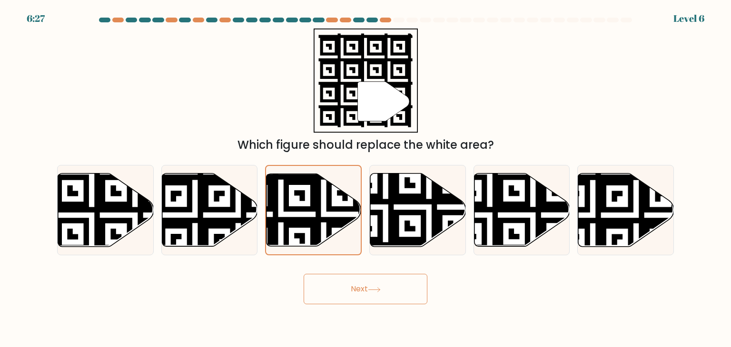
click at [343, 286] on button "Next" at bounding box center [366, 289] width 124 height 30
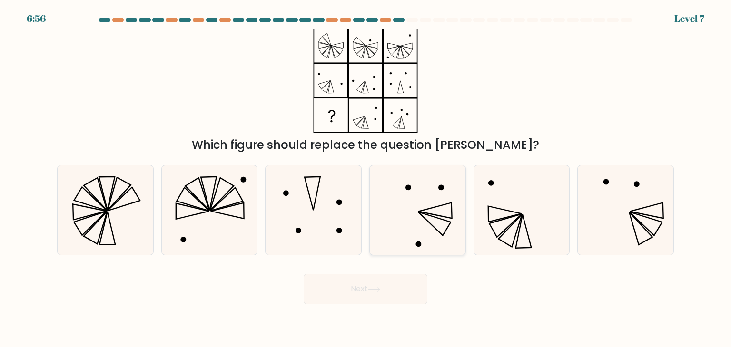
click at [447, 226] on icon at bounding box center [416, 210] width 89 height 89
click at [366, 178] on input "d." at bounding box center [365, 176] width 0 height 5
radio input "true"
click at [490, 225] on icon at bounding box center [521, 210] width 89 height 89
click at [366, 178] on input "e." at bounding box center [365, 176] width 0 height 5
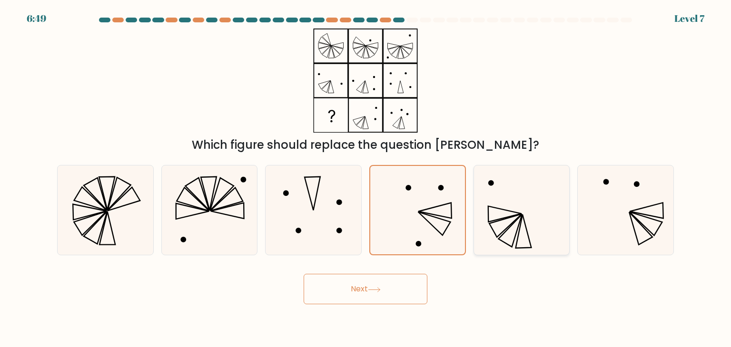
radio input "true"
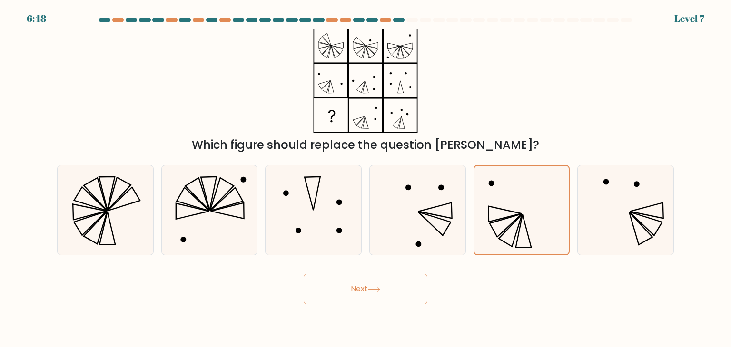
click at [391, 288] on button "Next" at bounding box center [366, 289] width 124 height 30
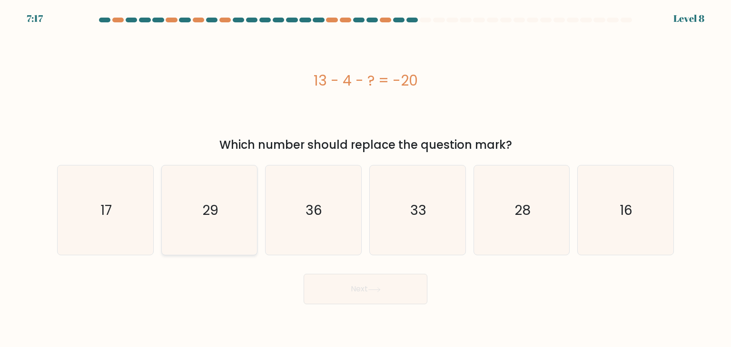
click at [206, 201] on text "29" at bounding box center [210, 210] width 16 height 19
click at [365, 178] on input "b. 29" at bounding box center [365, 176] width 0 height 5
radio input "true"
click at [350, 283] on button "Next" at bounding box center [366, 289] width 124 height 30
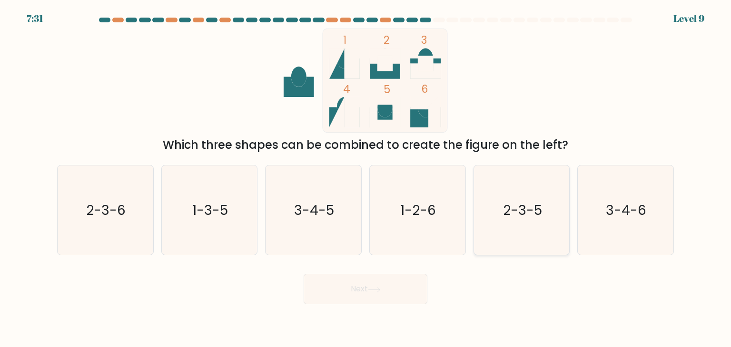
click at [529, 215] on text "2-3-5" at bounding box center [522, 210] width 39 height 19
click at [366, 178] on input "e. 2-3-5" at bounding box center [365, 176] width 0 height 5
radio input "true"
click at [352, 283] on button "Next" at bounding box center [366, 289] width 124 height 30
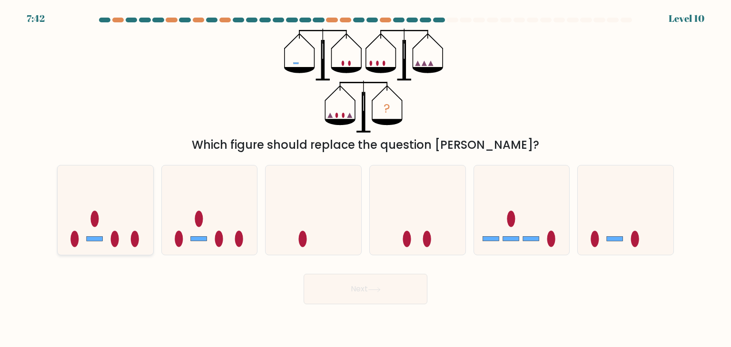
click at [132, 227] on icon at bounding box center [106, 210] width 96 height 79
click at [365, 178] on input "a." at bounding box center [365, 176] width 0 height 5
radio input "true"
click at [338, 294] on button "Next" at bounding box center [366, 289] width 124 height 30
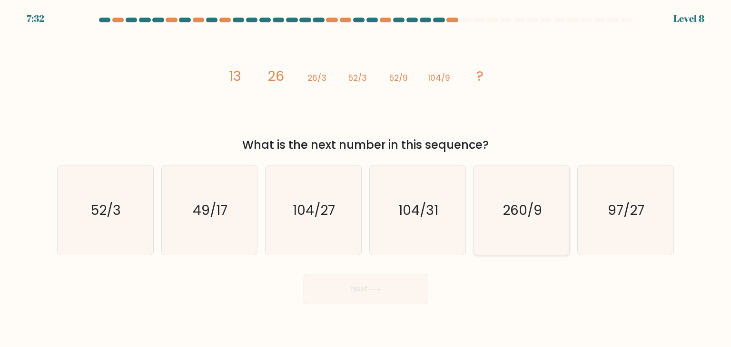
click at [517, 227] on icon "260/9" at bounding box center [521, 210] width 89 height 89
click at [366, 178] on input "e. 260/9" at bounding box center [365, 176] width 0 height 5
radio input "true"
click at [390, 298] on button "Next" at bounding box center [366, 289] width 124 height 30
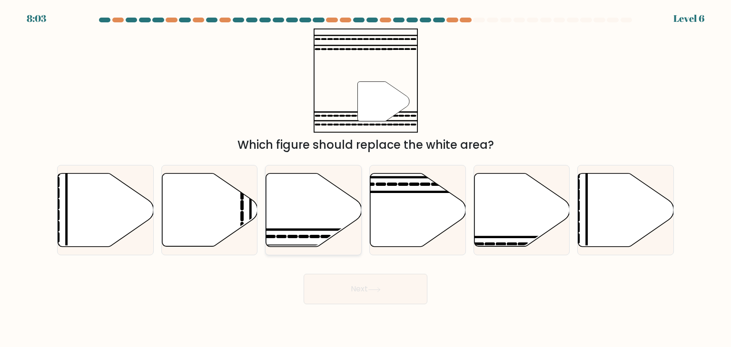
click at [325, 223] on icon at bounding box center [314, 210] width 96 height 73
click at [365, 178] on input "c." at bounding box center [365, 176] width 0 height 5
radio input "true"
click at [342, 292] on button "Next" at bounding box center [366, 289] width 124 height 30
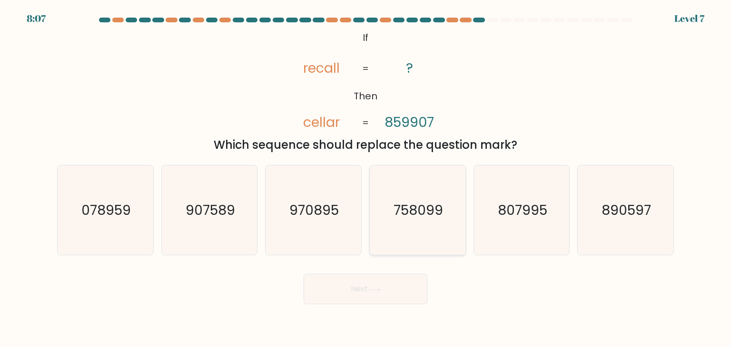
click at [422, 208] on text "758099" at bounding box center [417, 210] width 49 height 19
click at [366, 178] on input "d. 758099" at bounding box center [365, 176] width 0 height 5
radio input "true"
click at [369, 295] on button "Next" at bounding box center [366, 289] width 124 height 30
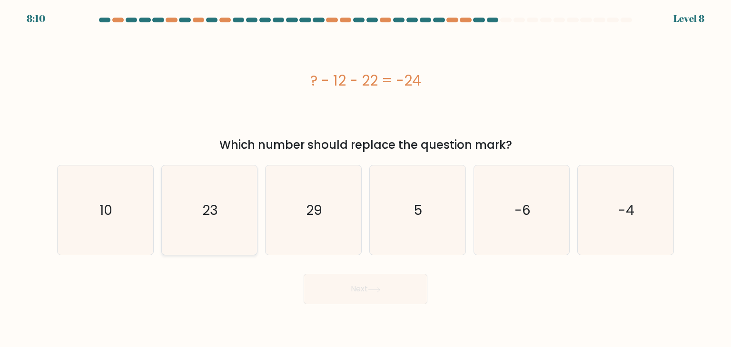
click at [215, 238] on icon "23" at bounding box center [209, 210] width 89 height 89
click at [365, 178] on input "b. 23" at bounding box center [365, 176] width 0 height 5
radio input "true"
click at [363, 296] on button "Next" at bounding box center [366, 289] width 124 height 30
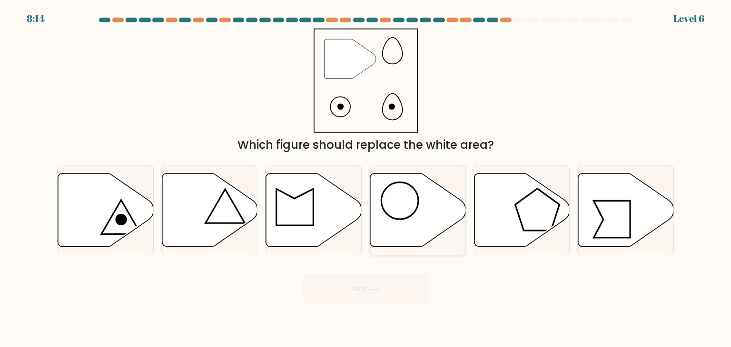
click at [405, 223] on icon at bounding box center [418, 210] width 96 height 73
click at [366, 178] on input "d." at bounding box center [365, 176] width 0 height 5
radio input "true"
click at [368, 287] on button "Next" at bounding box center [366, 289] width 124 height 30
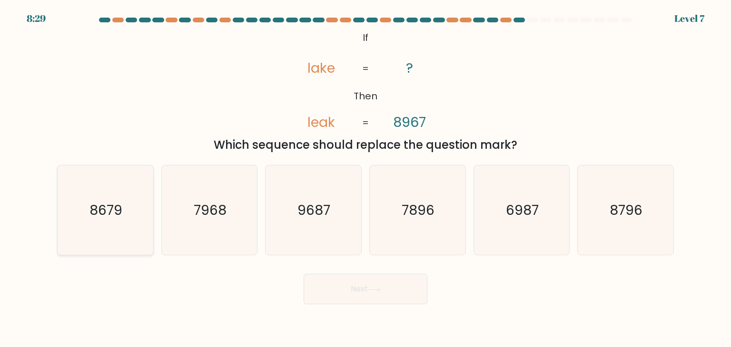
click at [96, 210] on text "8679" at bounding box center [106, 210] width 33 height 19
click at [365, 178] on input "a. 8679" at bounding box center [365, 176] width 0 height 5
radio input "true"
click at [353, 286] on button "Next" at bounding box center [366, 289] width 124 height 30
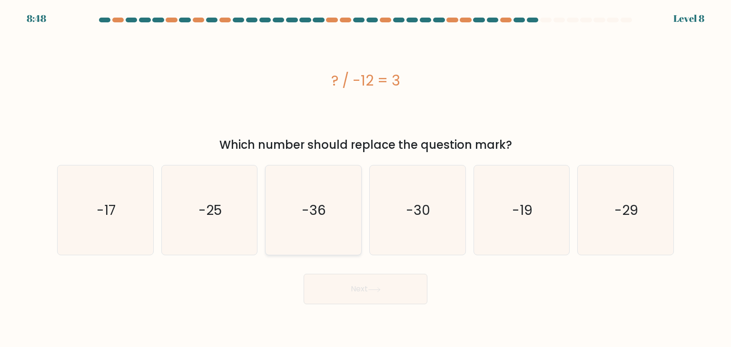
click at [319, 222] on icon "-36" at bounding box center [312, 210] width 89 height 89
click at [365, 178] on input "c. -36" at bounding box center [365, 176] width 0 height 5
radio input "true"
click at [384, 301] on button "Next" at bounding box center [366, 289] width 124 height 30
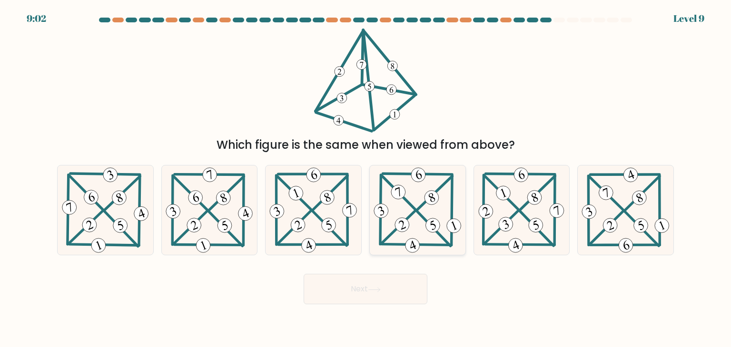
click at [408, 203] on 300 at bounding box center [398, 192] width 33 height 33
click at [366, 178] on input "d." at bounding box center [365, 176] width 0 height 5
radio input "true"
click at [371, 285] on button "Next" at bounding box center [366, 289] width 124 height 30
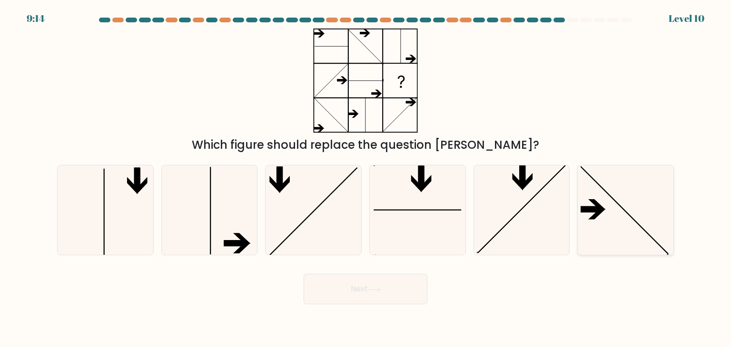
click at [621, 199] on icon at bounding box center [624, 210] width 89 height 89
click at [366, 178] on input "f." at bounding box center [365, 176] width 0 height 5
radio input "true"
click at [360, 281] on button "Next" at bounding box center [366, 289] width 124 height 30
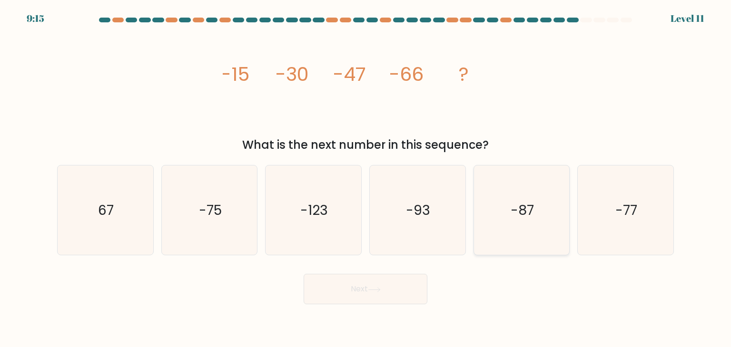
click at [509, 215] on icon "-87" at bounding box center [521, 210] width 89 height 89
click at [366, 178] on input "e. -87" at bounding box center [365, 176] width 0 height 5
radio input "true"
click at [373, 286] on button "Next" at bounding box center [366, 289] width 124 height 30
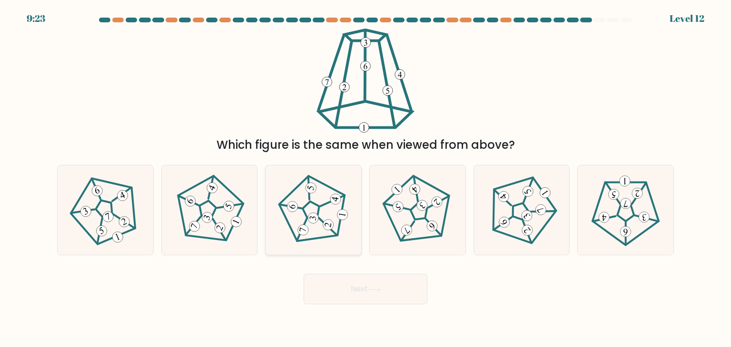
click at [318, 217] on 459 at bounding box center [327, 226] width 23 height 18
click at [365, 178] on input "c." at bounding box center [365, 176] width 0 height 5
radio input "true"
click at [355, 284] on button "Next" at bounding box center [366, 289] width 124 height 30
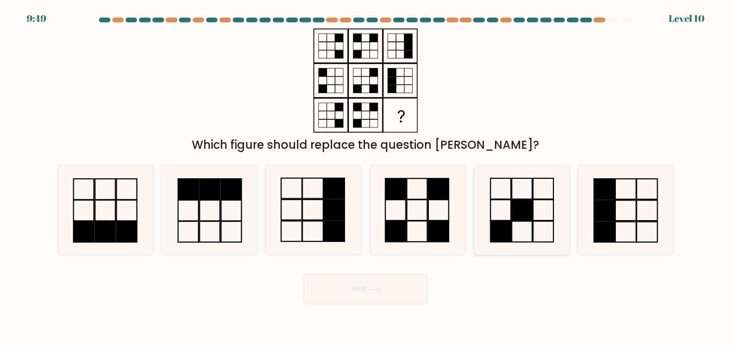
click at [500, 216] on icon at bounding box center [521, 210] width 89 height 89
click at [366, 178] on input "e." at bounding box center [365, 176] width 0 height 5
radio input "true"
click at [399, 281] on button "Next" at bounding box center [366, 289] width 124 height 30
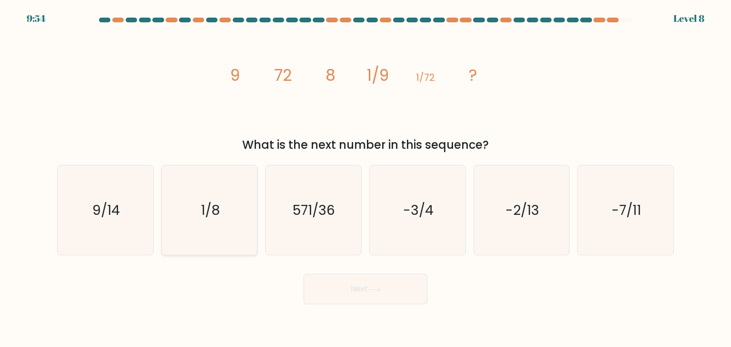
click at [240, 219] on icon "1/8" at bounding box center [209, 210] width 89 height 89
click at [365, 178] on input "b. 1/8" at bounding box center [365, 176] width 0 height 5
radio input "true"
click at [114, 229] on icon "9/14" at bounding box center [104, 210] width 89 height 89
click at [365, 178] on input "a. 9/14" at bounding box center [365, 176] width 0 height 5
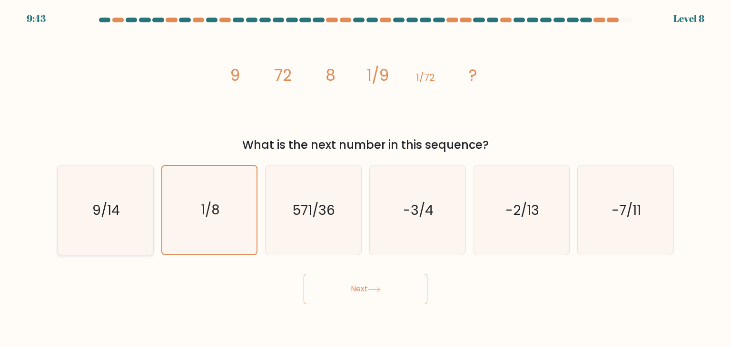
radio input "true"
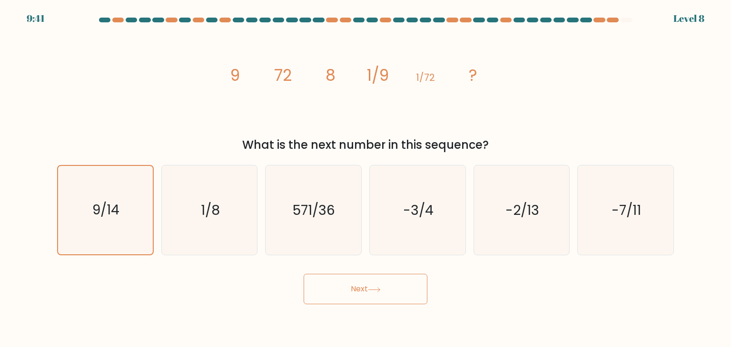
click at [361, 285] on button "Next" at bounding box center [366, 289] width 124 height 30
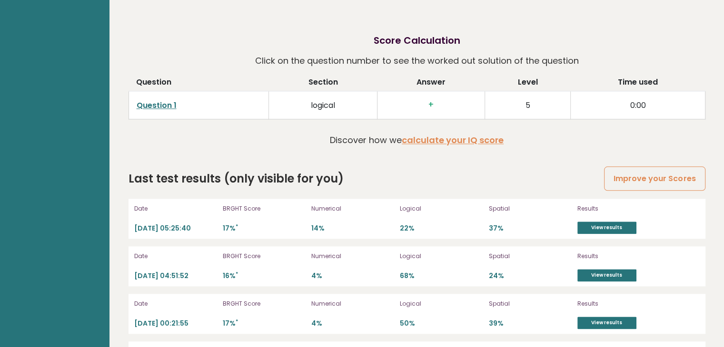
scroll to position [1094, 0]
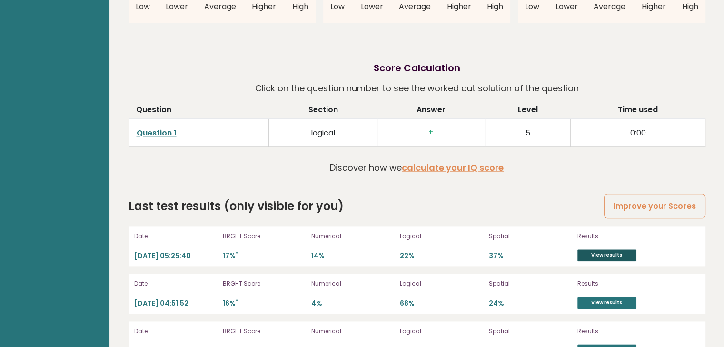
click at [613, 255] on link "View results" at bounding box center [606, 255] width 59 height 12
click at [606, 249] on link "View results" at bounding box center [606, 255] width 59 height 12
click at [598, 297] on link "View results" at bounding box center [606, 303] width 59 height 12
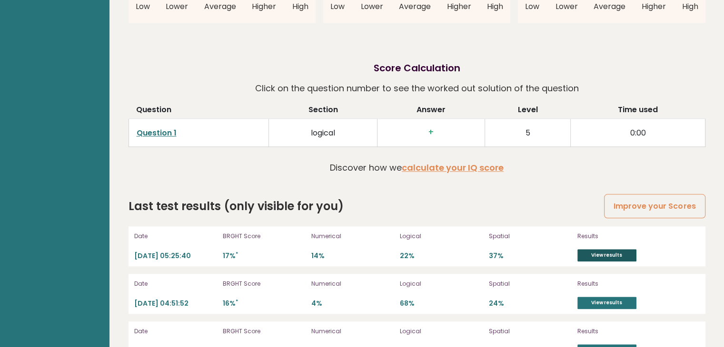
click at [595, 249] on link "View results" at bounding box center [606, 255] width 59 height 12
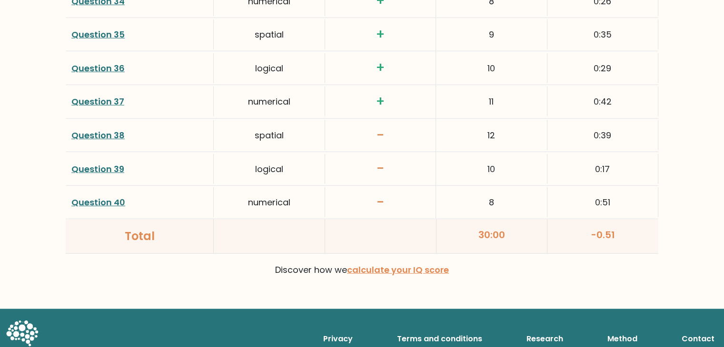
scroll to position [2517, 0]
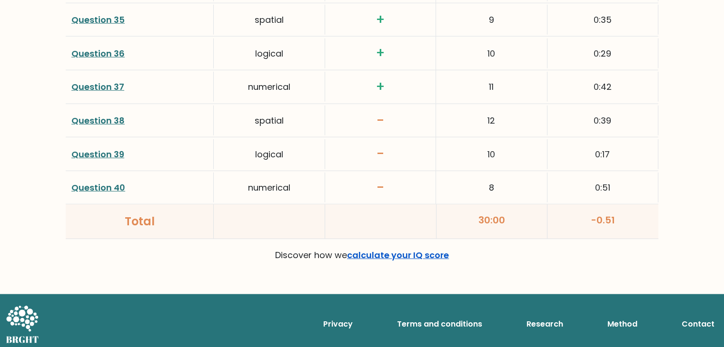
click at [403, 250] on link "calculate your IQ score" at bounding box center [398, 255] width 102 height 12
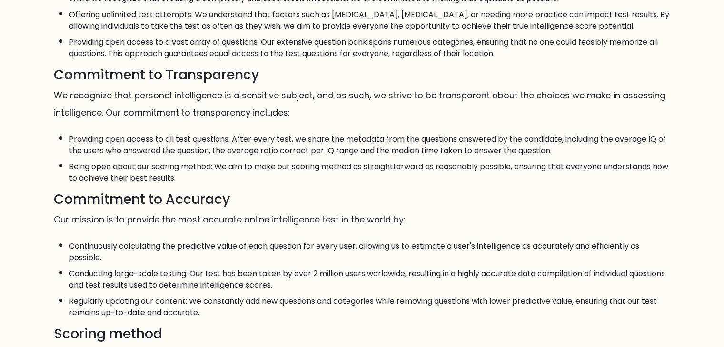
scroll to position [285, 0]
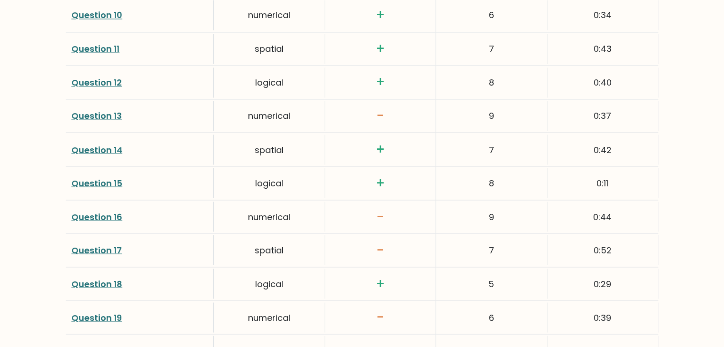
scroll to position [1661, 0]
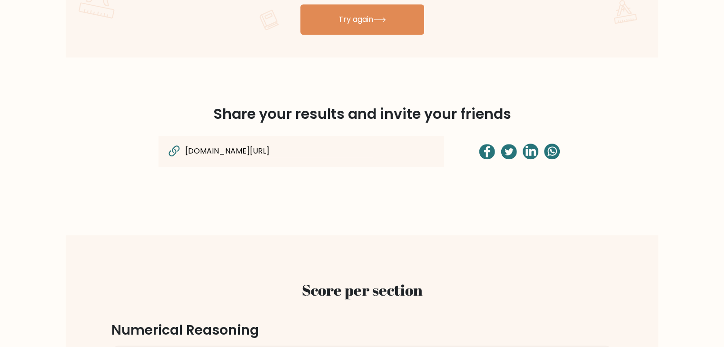
scroll to position [662, 0]
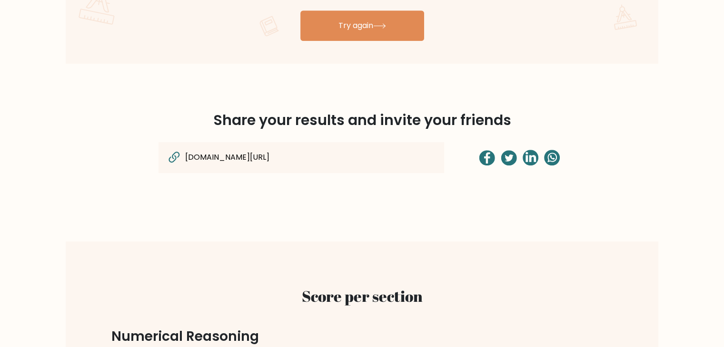
click at [224, 159] on input "brght.org/view/nLQiQXHc6ostF2Zw/?utm_source=share&utm_medium=copy&utm_campaign=…" at bounding box center [278, 157] width 189 height 12
click at [274, 162] on input "brght.org/view/nLQiQXHc6ostF2Zw/?utm_source=share&utm_medium=copy&utm_campaign=…" at bounding box center [278, 157] width 189 height 12
click at [276, 159] on input "brght.org/view/nLQiQXHc6ostF2Zw/?utm_source=share&utm_medium=copy&utm_campaign=…" at bounding box center [278, 157] width 189 height 12
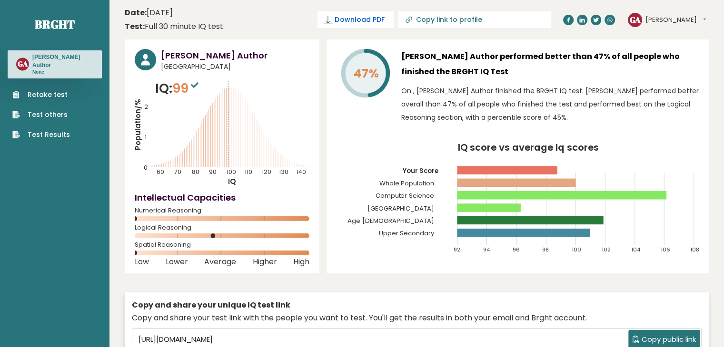
click at [384, 17] on span "Download PDF" at bounding box center [358, 20] width 49 height 10
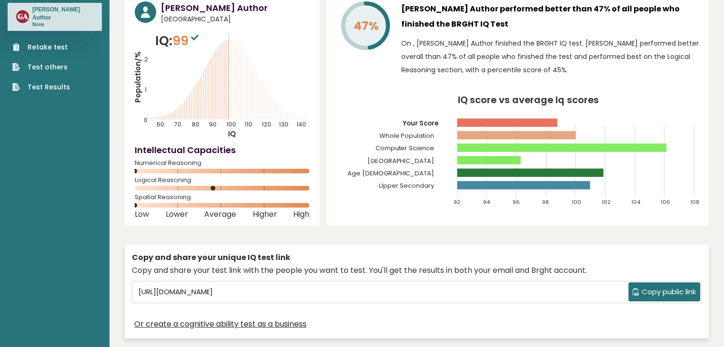
scroll to position [48, 0]
click at [658, 290] on span "Copy public link" at bounding box center [668, 292] width 54 height 11
click at [362, 212] on icon "IQ score vs average Iq scores 92 94 96 98 100 102 104 106 108 Your Score Whole …" at bounding box center [517, 155] width 362 height 119
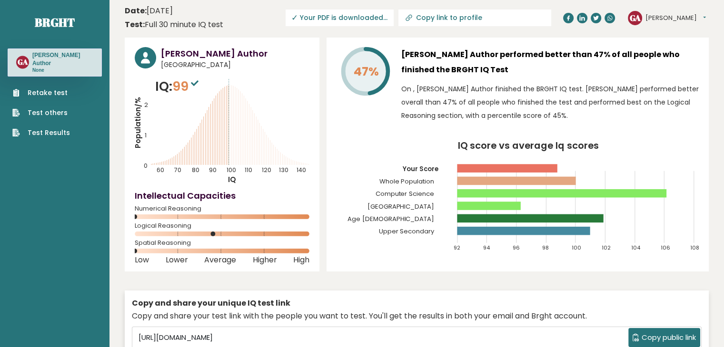
scroll to position [0, 0]
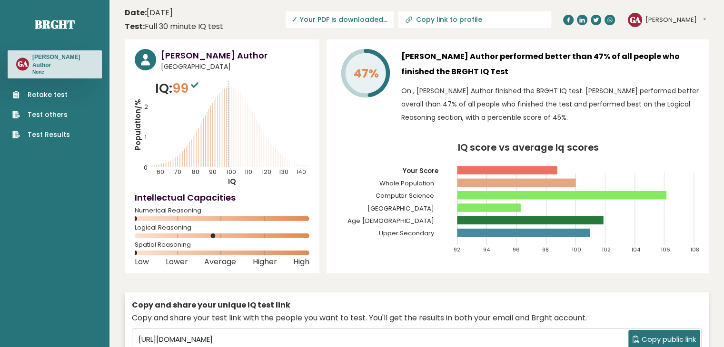
click at [55, 130] on link "Test Results" at bounding box center [41, 135] width 58 height 10
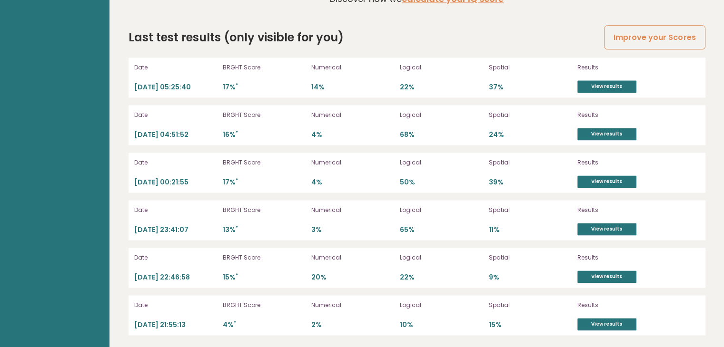
scroll to position [1276, 0]
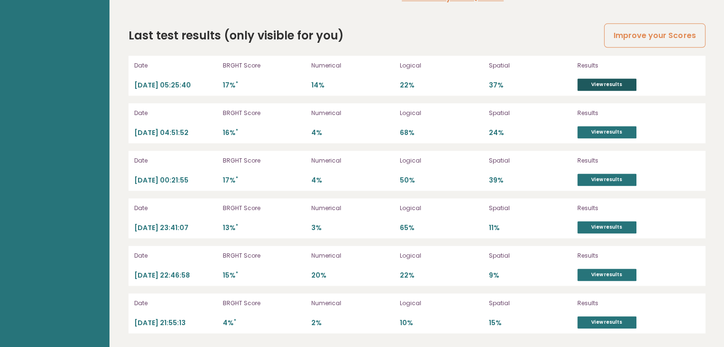
click at [603, 81] on link "View results" at bounding box center [606, 84] width 59 height 12
click at [607, 86] on link "View results" at bounding box center [606, 84] width 59 height 12
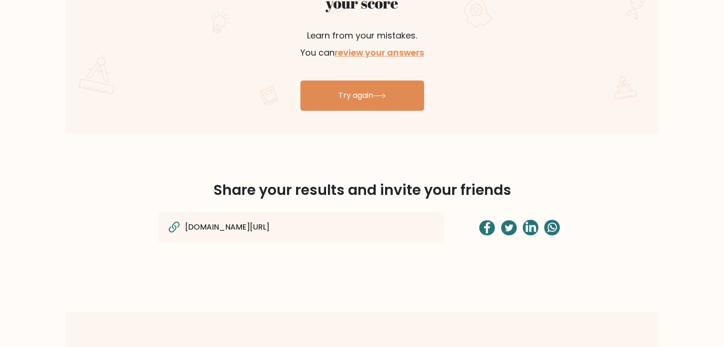
scroll to position [428, 0]
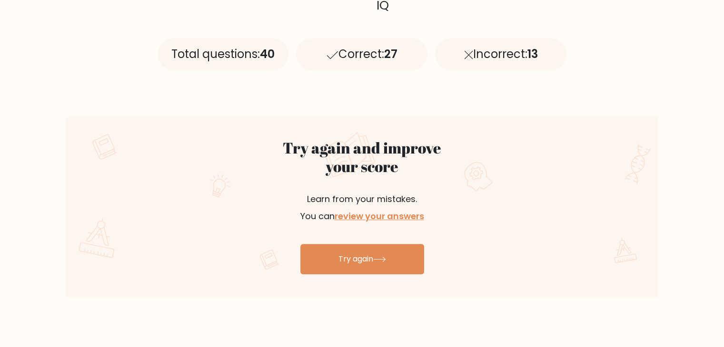
click at [614, 136] on div "Try again and improve your score Learn from your mistakes. You can review your …" at bounding box center [362, 206] width 592 height 181
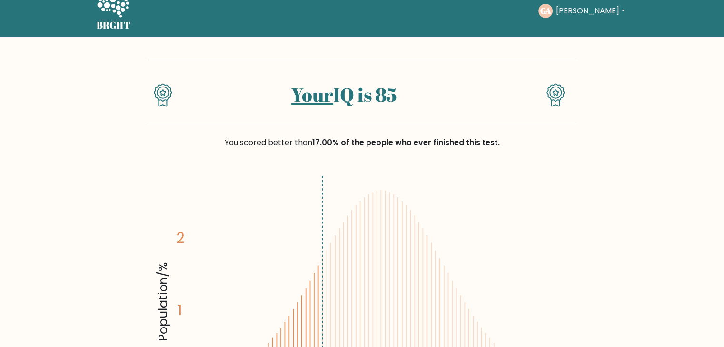
scroll to position [0, 0]
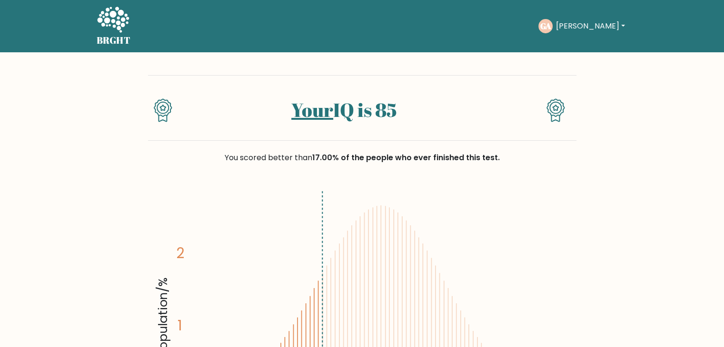
click at [608, 26] on button "[PERSON_NAME]" at bounding box center [589, 26] width 75 height 12
click at [450, 125] on div "Your IQ is 85" at bounding box center [343, 115] width 321 height 34
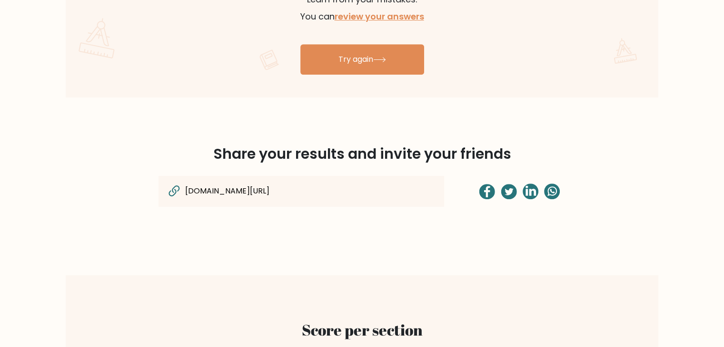
scroll to position [567, 0]
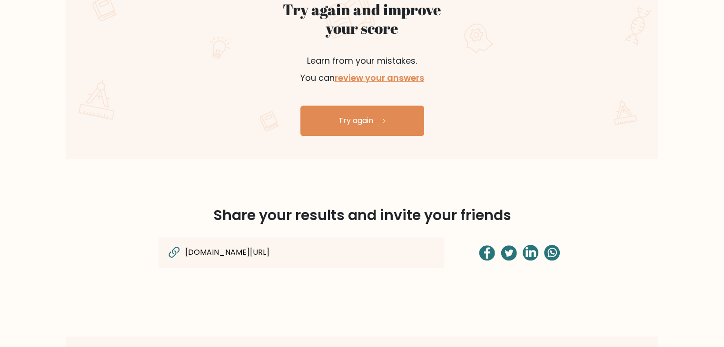
click at [329, 250] on input "brght.org/view/nLQiQXHc6ostF2Zw/?utm_source=share&utm_medium=copy&utm_campaign=…" at bounding box center [278, 252] width 189 height 12
click at [372, 252] on input "brght.org/view/nLQiQXHc6ostF2Zw/?utm_source=share&utm_medium=copy&utm_campaign=…" at bounding box center [278, 252] width 189 height 12
click at [365, 254] on input "brght.org/view/nLQiQXHc6ostF2Zw/?utm_source=share&utm_medium=copy&utm_campaign=…" at bounding box center [278, 252] width 189 height 12
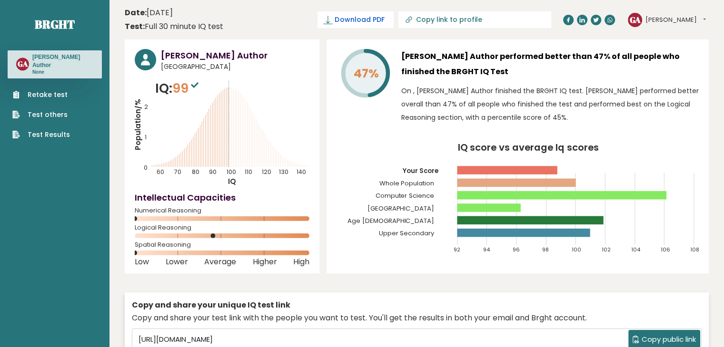
click at [384, 19] on span "Download PDF" at bounding box center [358, 20] width 49 height 10
click at [685, 17] on button "[PERSON_NAME]" at bounding box center [675, 20] width 60 height 10
click at [684, 35] on link "Dashboard" at bounding box center [670, 35] width 49 height 13
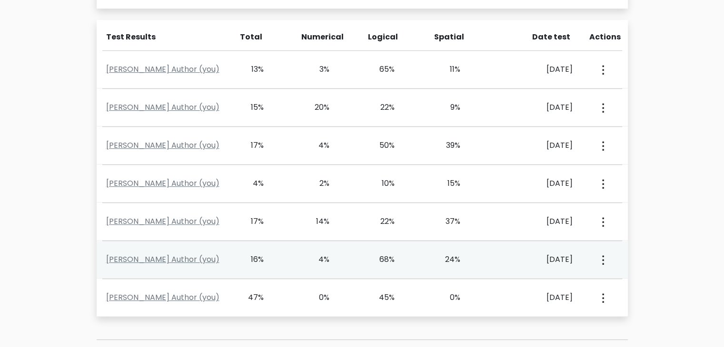
scroll to position [428, 0]
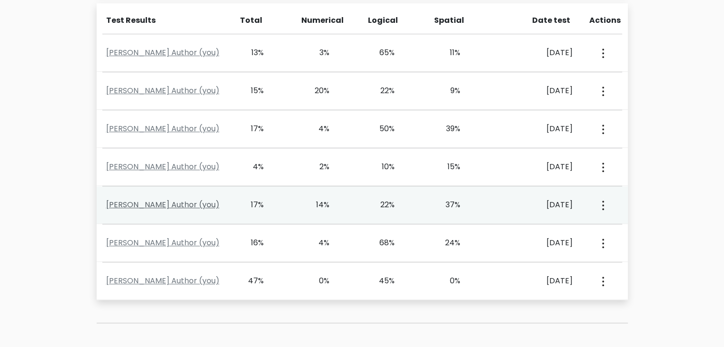
click at [169, 204] on link "Godwin W. Author (you)" at bounding box center [162, 204] width 113 height 11
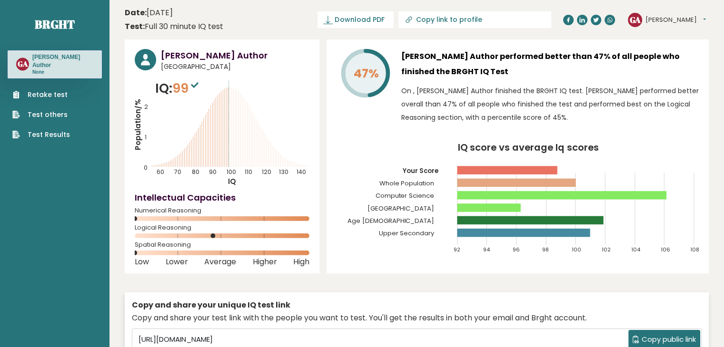
click at [482, 18] on input "Copy link to profile" at bounding box center [479, 20] width 129 height 8
type input "[URL][DOMAIN_NAME]"
click at [483, 18] on input "[URL][DOMAIN_NAME]" at bounding box center [446, 20] width 129 height 8
